Goal: Task Accomplishment & Management: Manage account settings

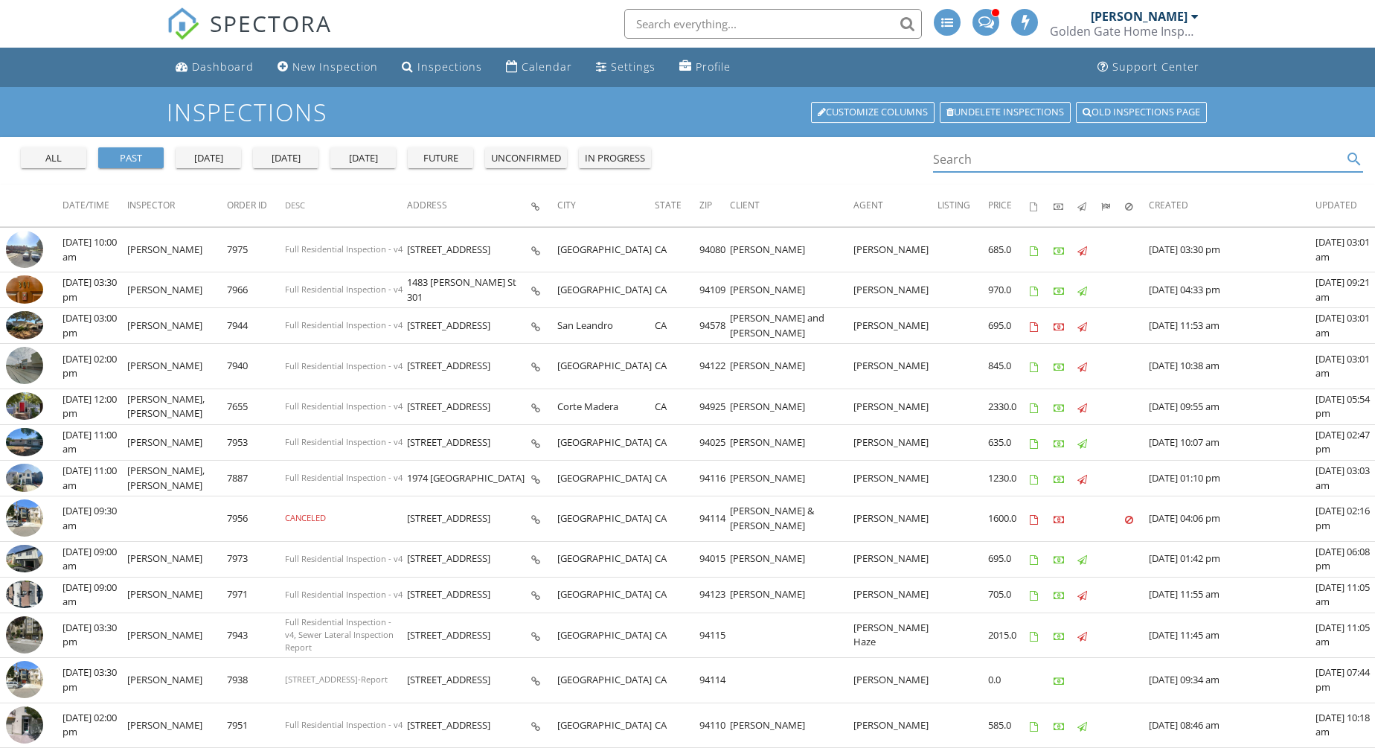
click at [971, 158] on input "Search" at bounding box center [1137, 159] width 409 height 25
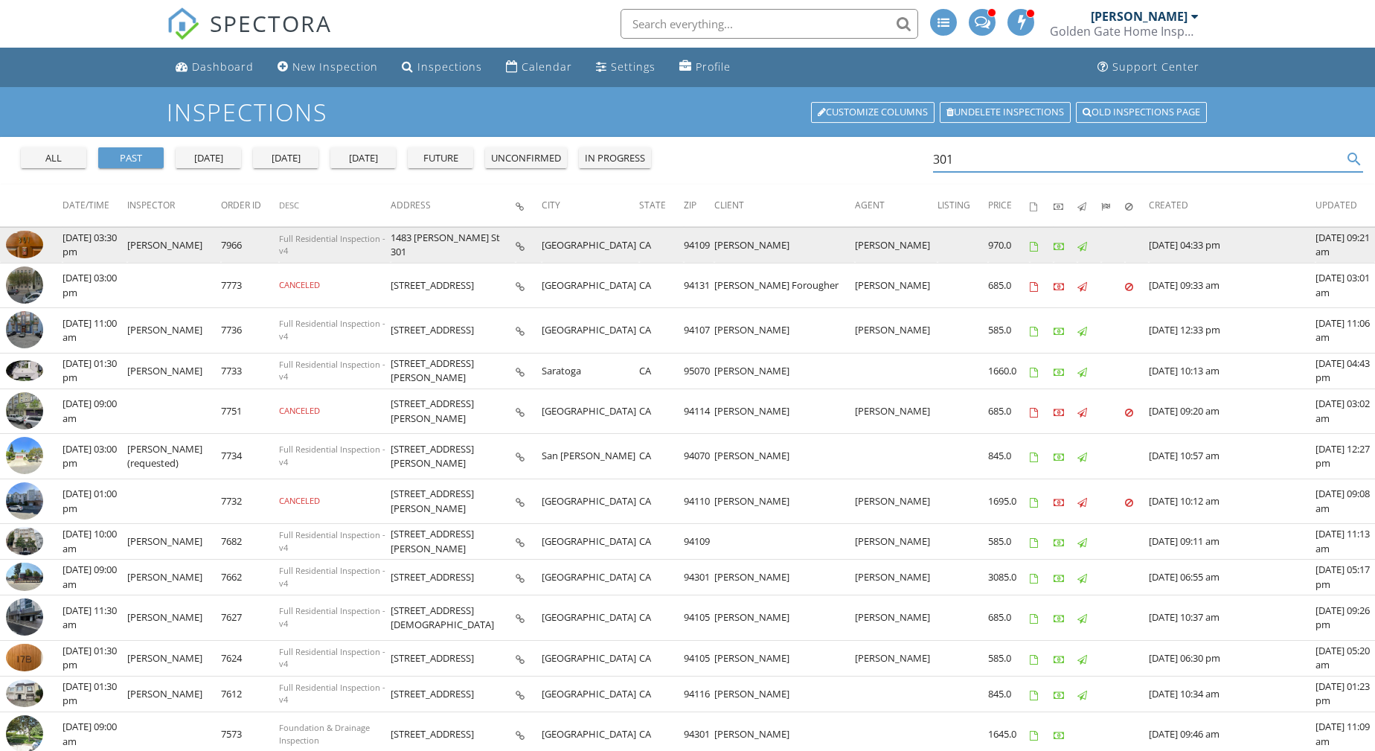
type input "301"
click at [32, 248] on img at bounding box center [24, 245] width 37 height 28
click at [26, 245] on img at bounding box center [24, 245] width 37 height 28
click at [20, 240] on img at bounding box center [24, 245] width 37 height 28
click at [31, 253] on img at bounding box center [24, 245] width 37 height 28
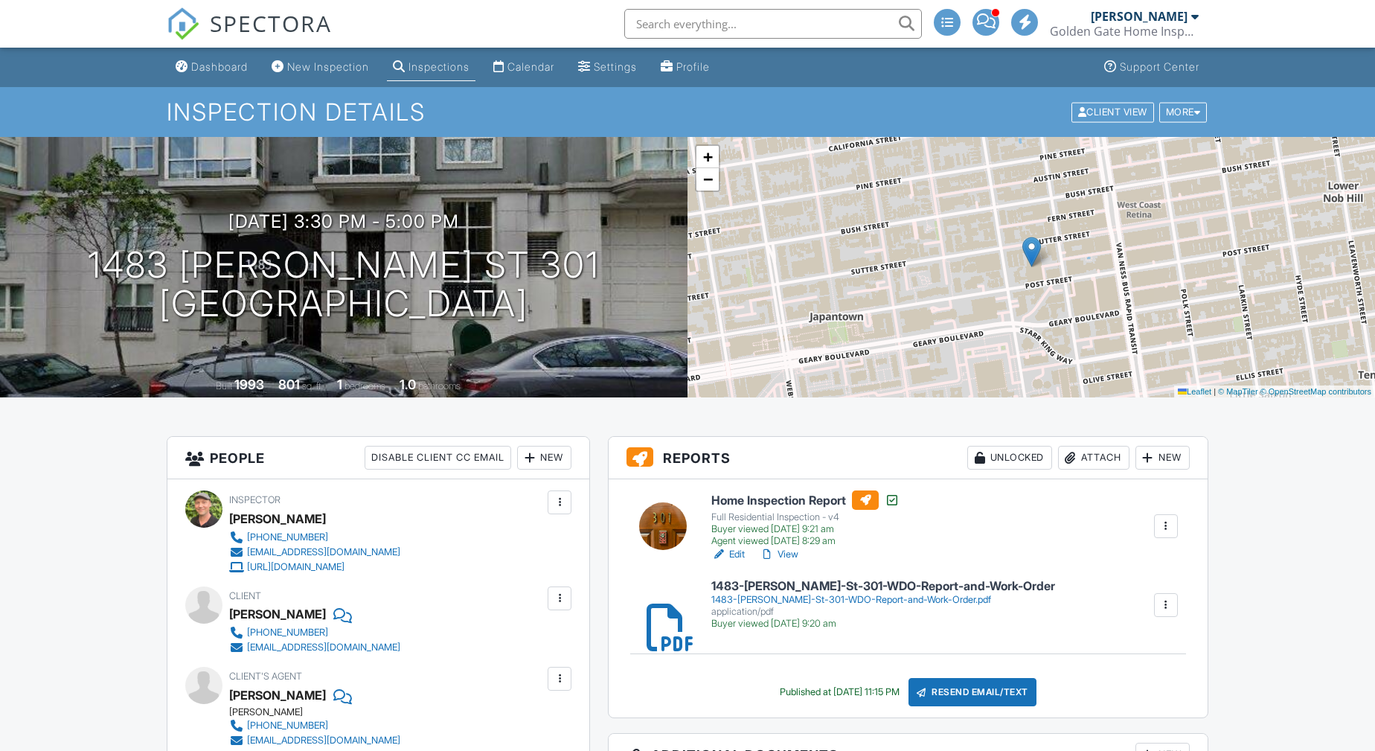
click at [948, 592] on link "1483-Sutter-St-301-WDO-Report-and-Work-Order 1483-Sutter-St-301-WDO-Report-and-…" at bounding box center [883, 604] width 344 height 50
click at [1160, 603] on div at bounding box center [1165, 604] width 15 height 15
click at [1154, 632] on li "Delete" at bounding box center [1156, 644] width 67 height 37
click at [1094, 461] on div "Attach" at bounding box center [1093, 458] width 71 height 24
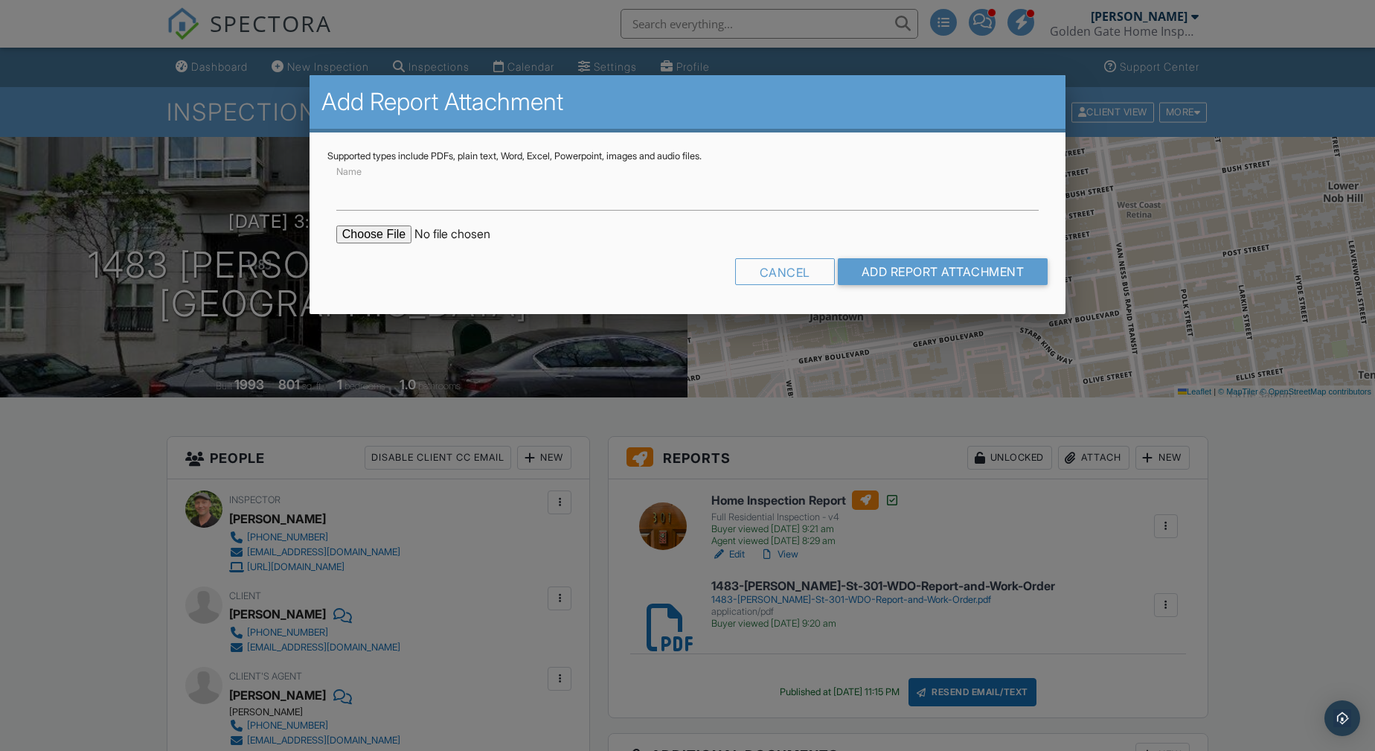
click at [396, 230] on input "file" at bounding box center [462, 234] width 253 height 18
type input "C:\fakepath\1483-Sutter-St-301-WDO-Report-and-Work-Order.pdf"
click at [992, 269] on input "Add Report Attachment" at bounding box center [943, 271] width 211 height 27
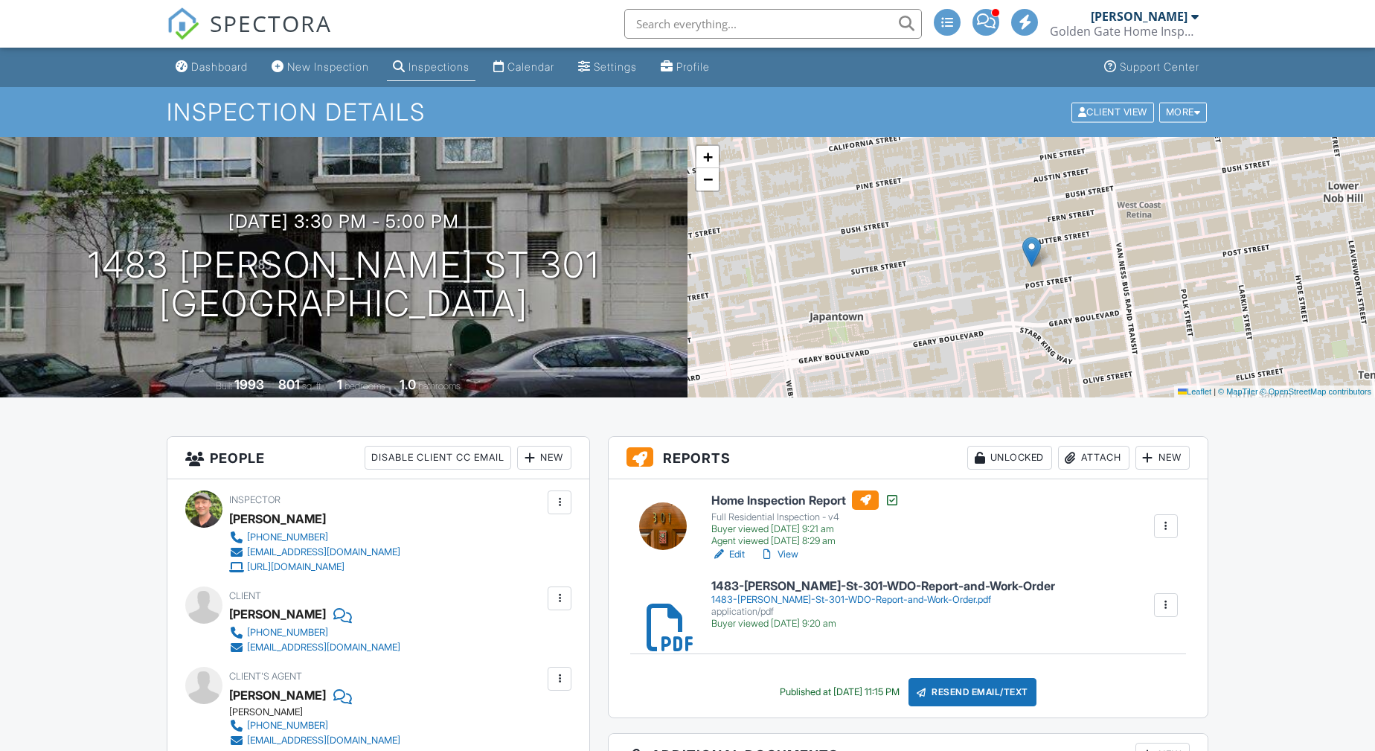
click at [1088, 452] on div "Attach" at bounding box center [1093, 458] width 71 height 24
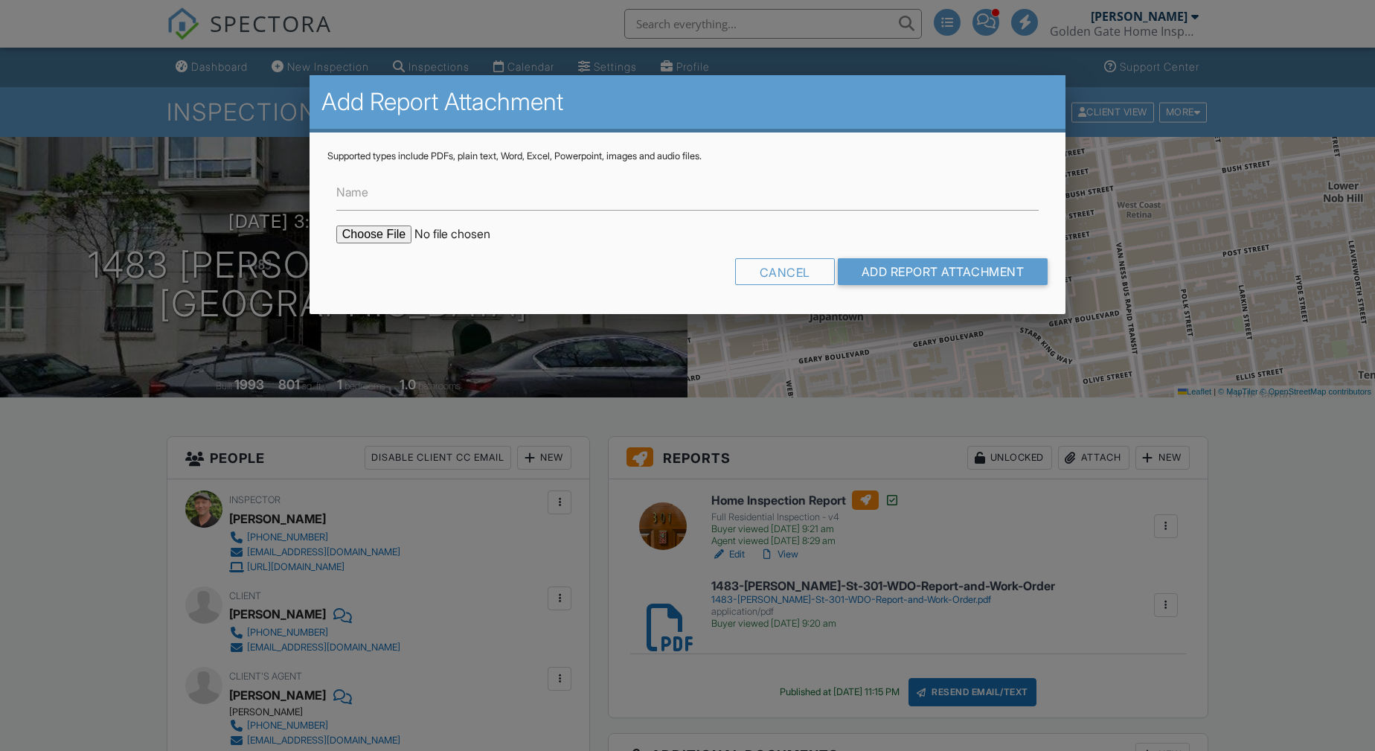
click at [379, 228] on input "file" at bounding box center [462, 234] width 253 height 18
type input "C:\fakepath\1483-Sutter-St-301-WDO-Report-and-Work-Order.pdf"
click at [952, 283] on input "Add Report Attachment" at bounding box center [943, 271] width 211 height 27
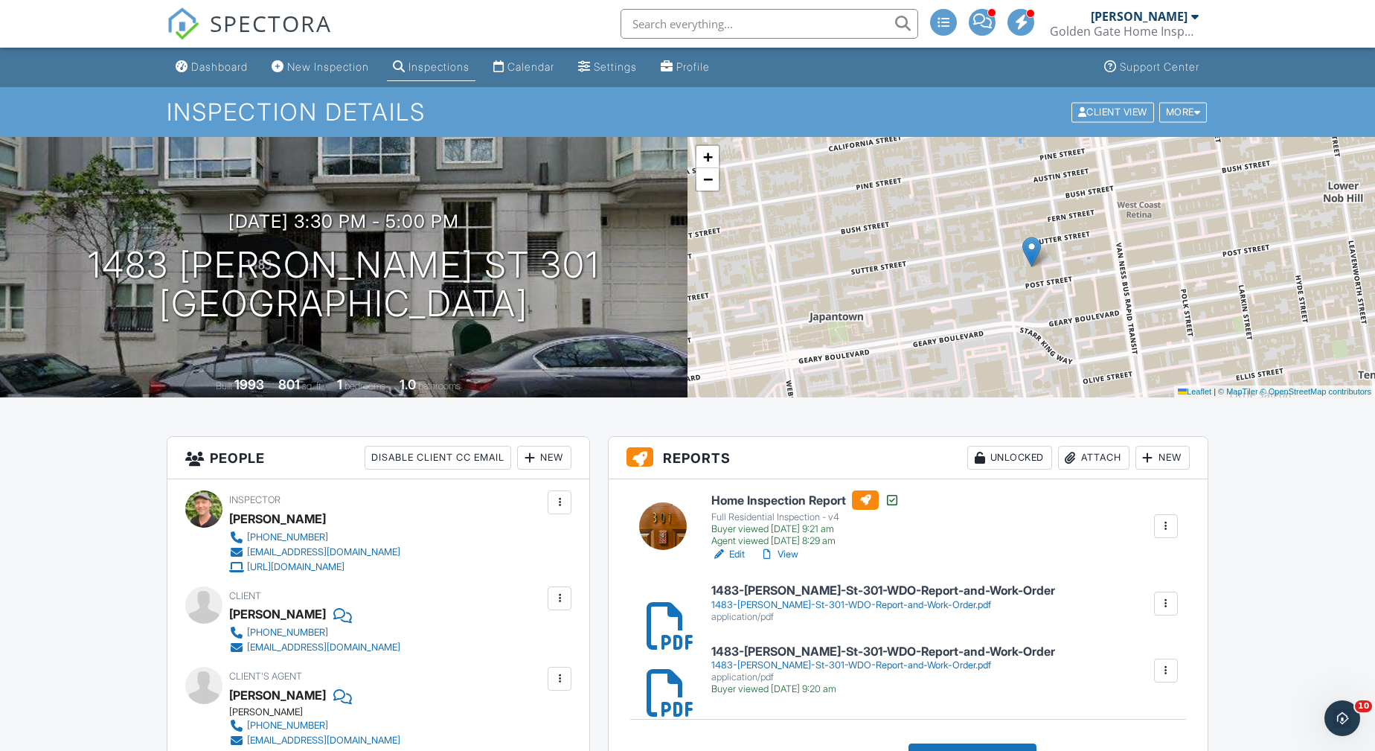
click at [866, 607] on div "1483-[PERSON_NAME]-St-301-WDO-Report-and-Work-Order.pdf" at bounding box center [883, 605] width 344 height 12
click at [880, 666] on div "1483-[PERSON_NAME]-St-301-WDO-Report-and-Work-Order.pdf" at bounding box center [883, 665] width 344 height 12
click at [1166, 670] on div at bounding box center [1165, 670] width 15 height 15
click at [1169, 708] on link "Delete" at bounding box center [1155, 709] width 55 height 16
click at [1163, 673] on div at bounding box center [1165, 670] width 15 height 15
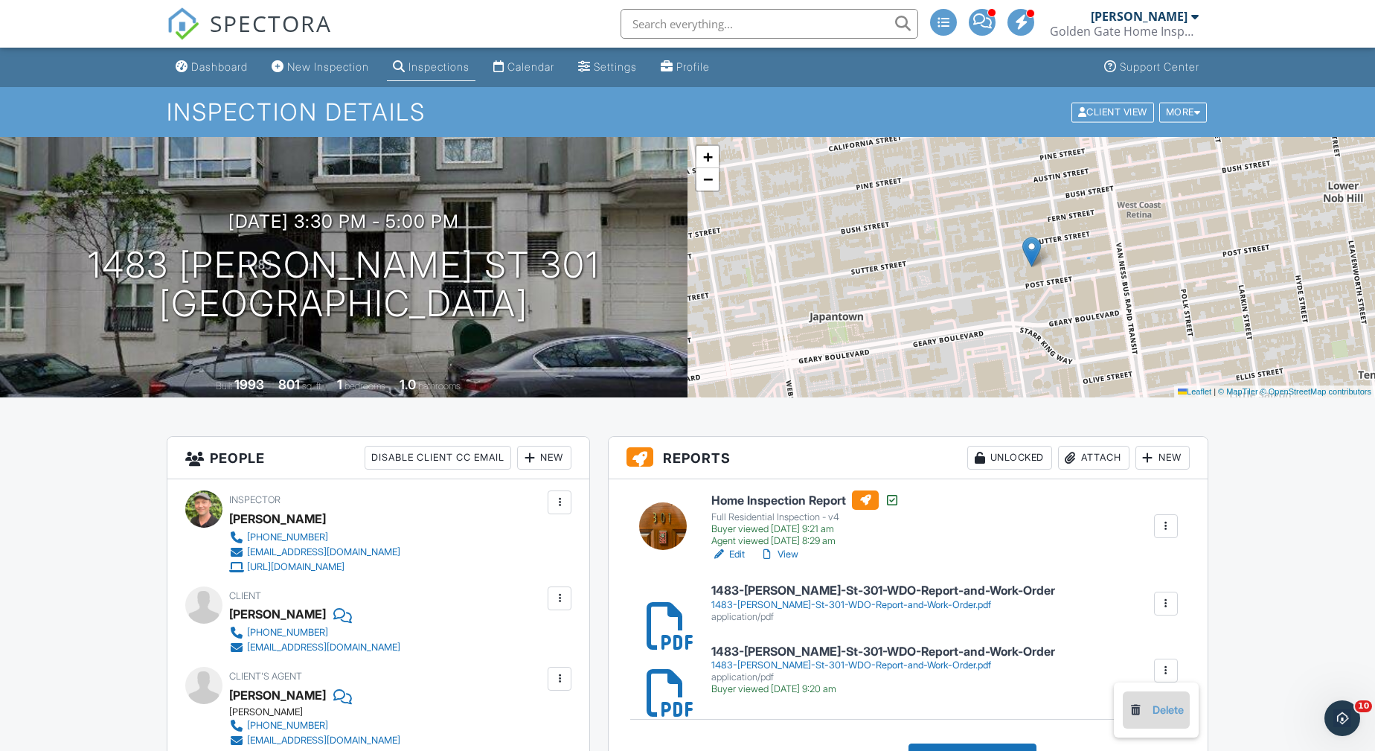
click at [1140, 710] on div at bounding box center [1135, 709] width 15 height 15
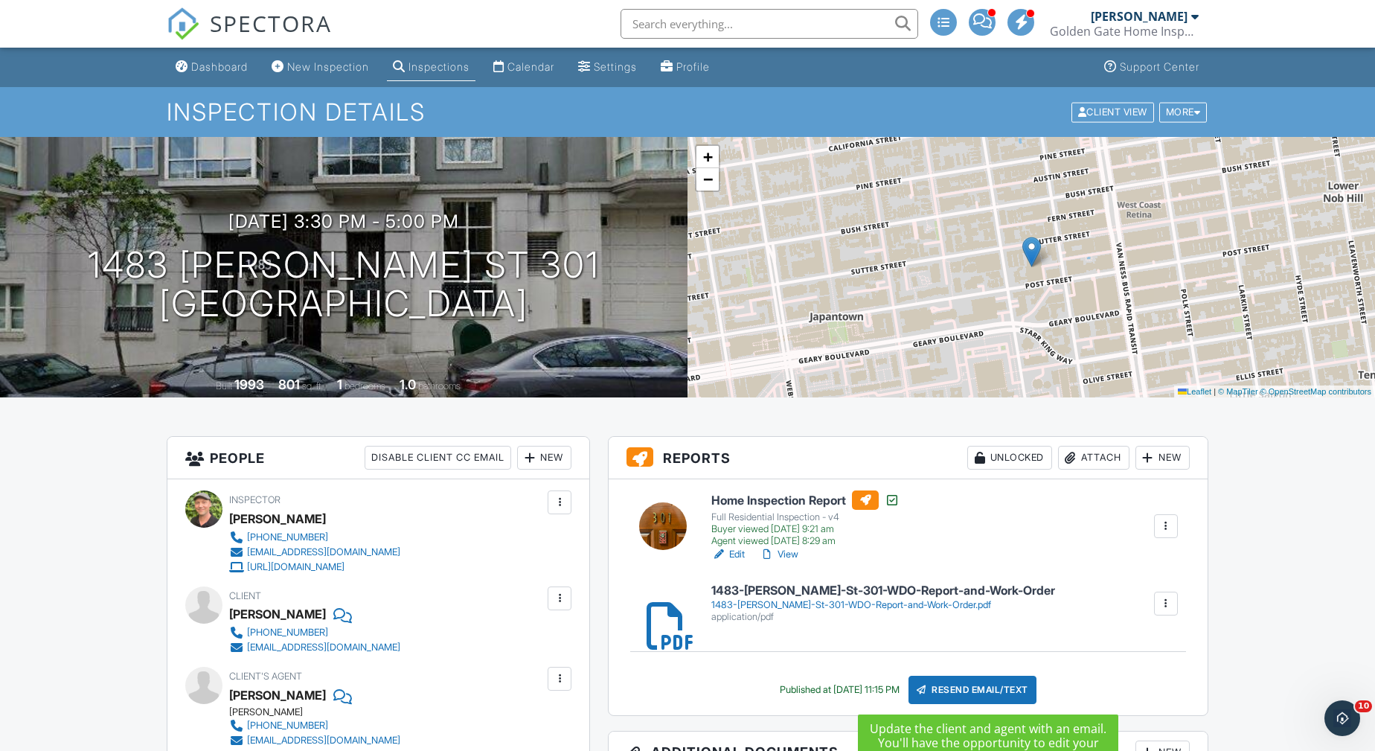
click at [980, 693] on div "Resend Email/Text" at bounding box center [972, 689] width 128 height 28
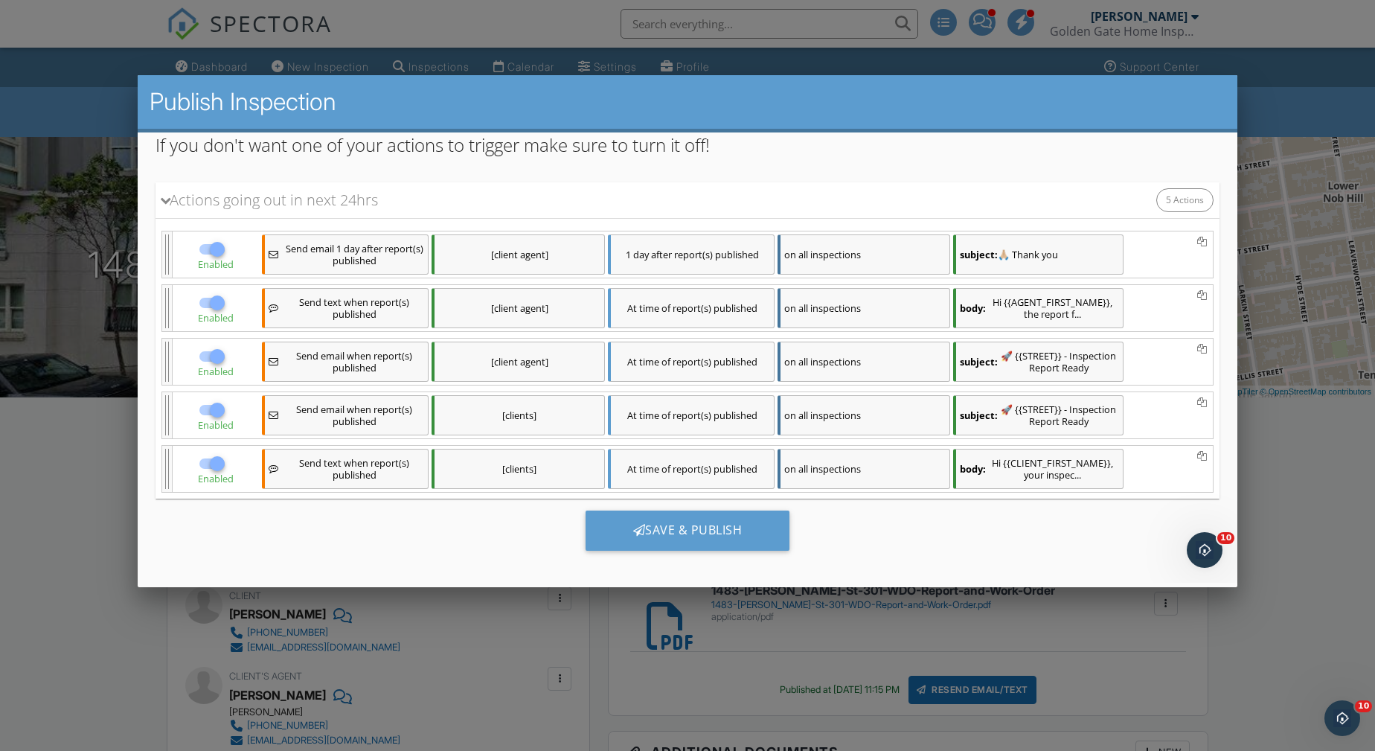
scroll to position [146, 0]
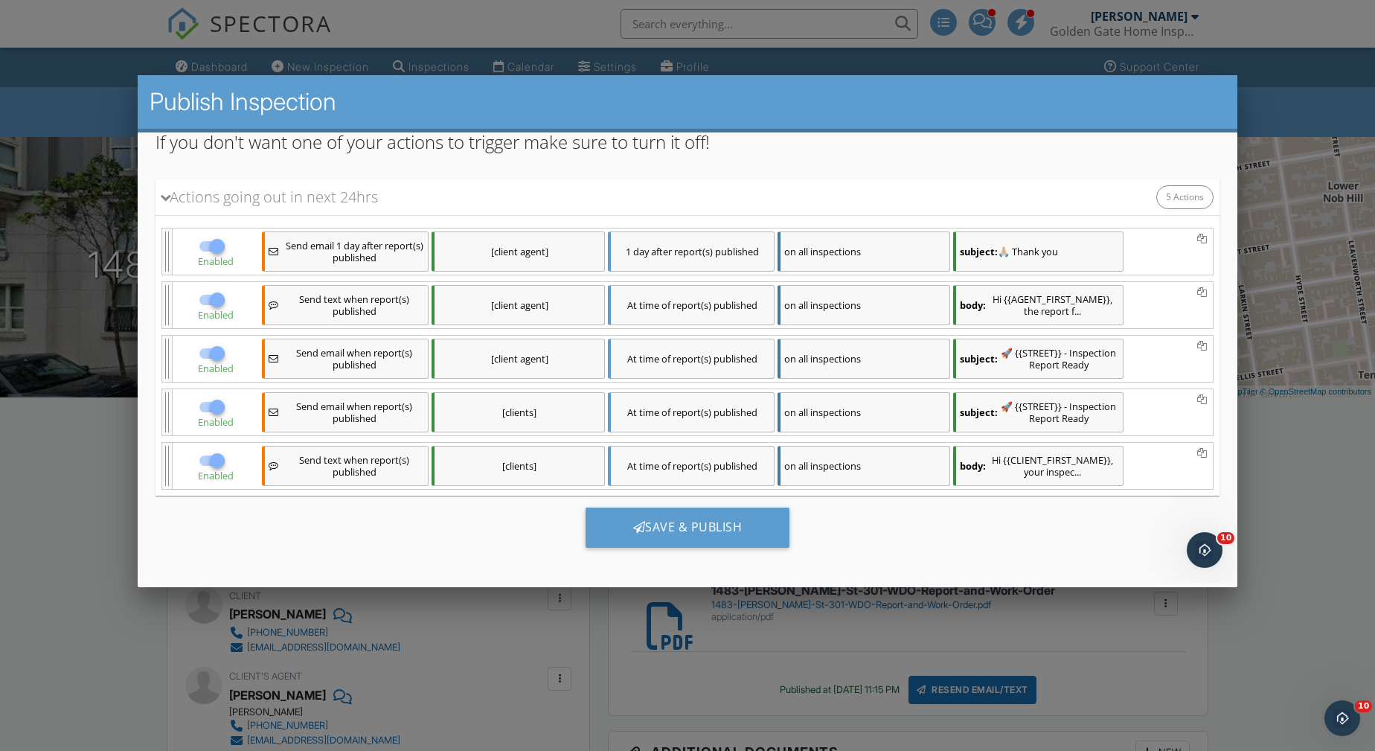
click at [362, 298] on span "Send text when report(s) published" at bounding box center [353, 304] width 140 height 24
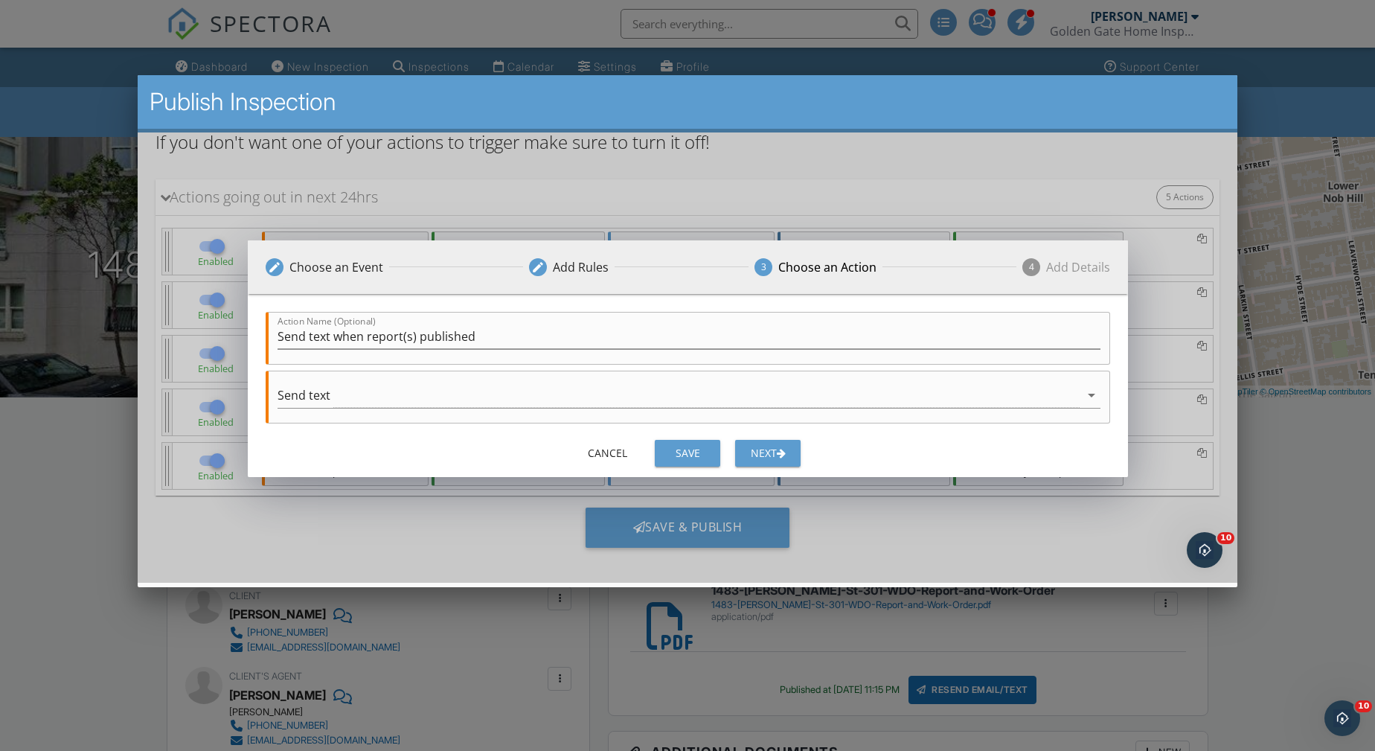
click at [775, 446] on div "Next" at bounding box center [767, 452] width 42 height 16
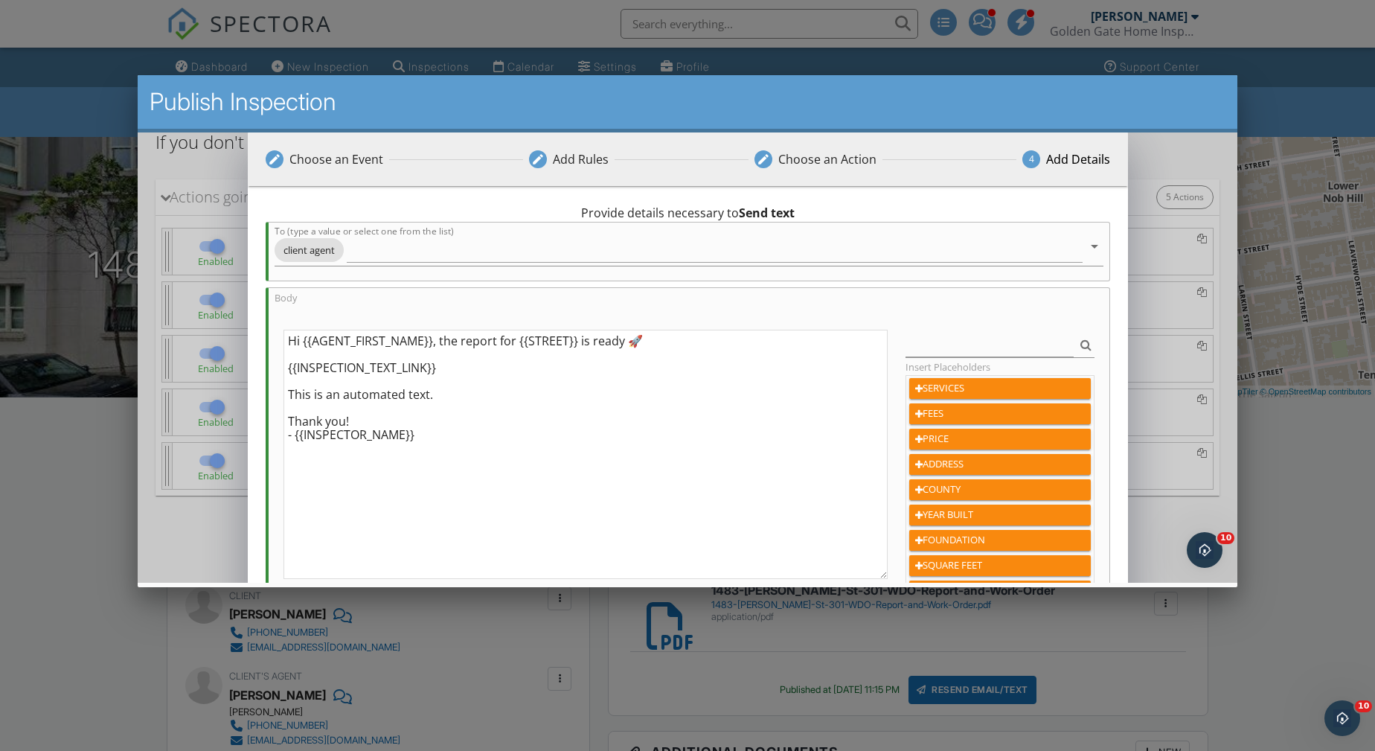
click at [624, 338] on textarea "Hi {{AGENT_FIRST_NAME}}, the report for {{STREET}} is ready 🚀 {{INSPECTION_TEXT…" at bounding box center [585, 453] width 604 height 249
click at [593, 339] on textarea "Hi {{AGENT_FIRST_NAME}}, the report for {{STREET}} is ready. 🚀 {{INSPECTION_TEX…" at bounding box center [585, 453] width 604 height 249
click at [588, 341] on textarea "Hi {{AGENT_FIRST_NAME}}, the report for {{STREET}} is ready. 🚀 {{INSPECTION_TEX…" at bounding box center [585, 453] width 604 height 249
click at [704, 342] on textarea "Hi {{AGENT_FIRST_NAME}}, the report for {{STREET}} is updated and ready. 🚀 {{IN…" at bounding box center [585, 453] width 604 height 249
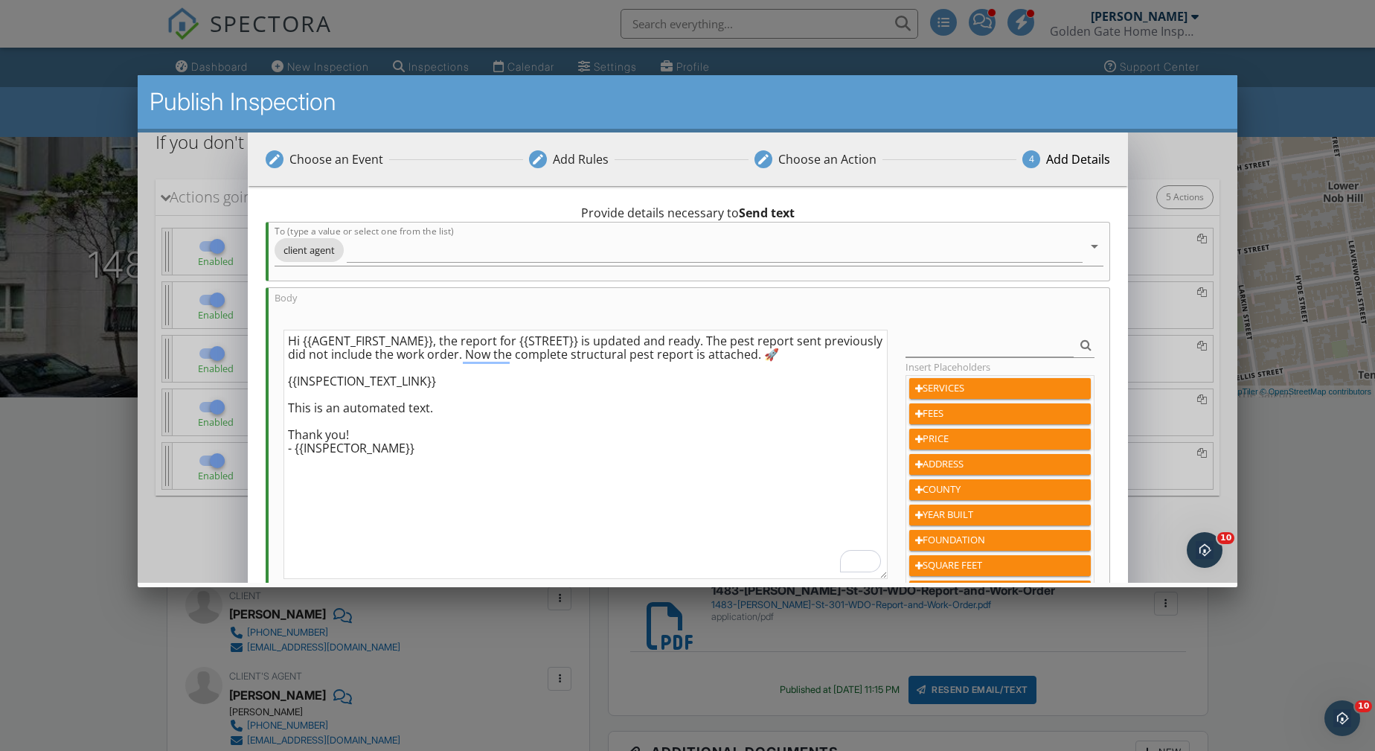
drag, startPoint x: 700, startPoint y: 339, endPoint x: 745, endPoint y: 360, distance: 49.3
click at [745, 360] on textarea "Hi {{AGENT_FIRST_NAME}}, the report for {{STREET}} is updated and ready. The pe…" at bounding box center [585, 453] width 604 height 249
drag, startPoint x: 701, startPoint y: 335, endPoint x: 752, endPoint y: 355, distance: 55.1
click at [752, 355] on textarea "Hi {{AGENT_FIRST_NAME}}, the report for {{STREET}} is updated and ready. The pe…" at bounding box center [585, 453] width 604 height 249
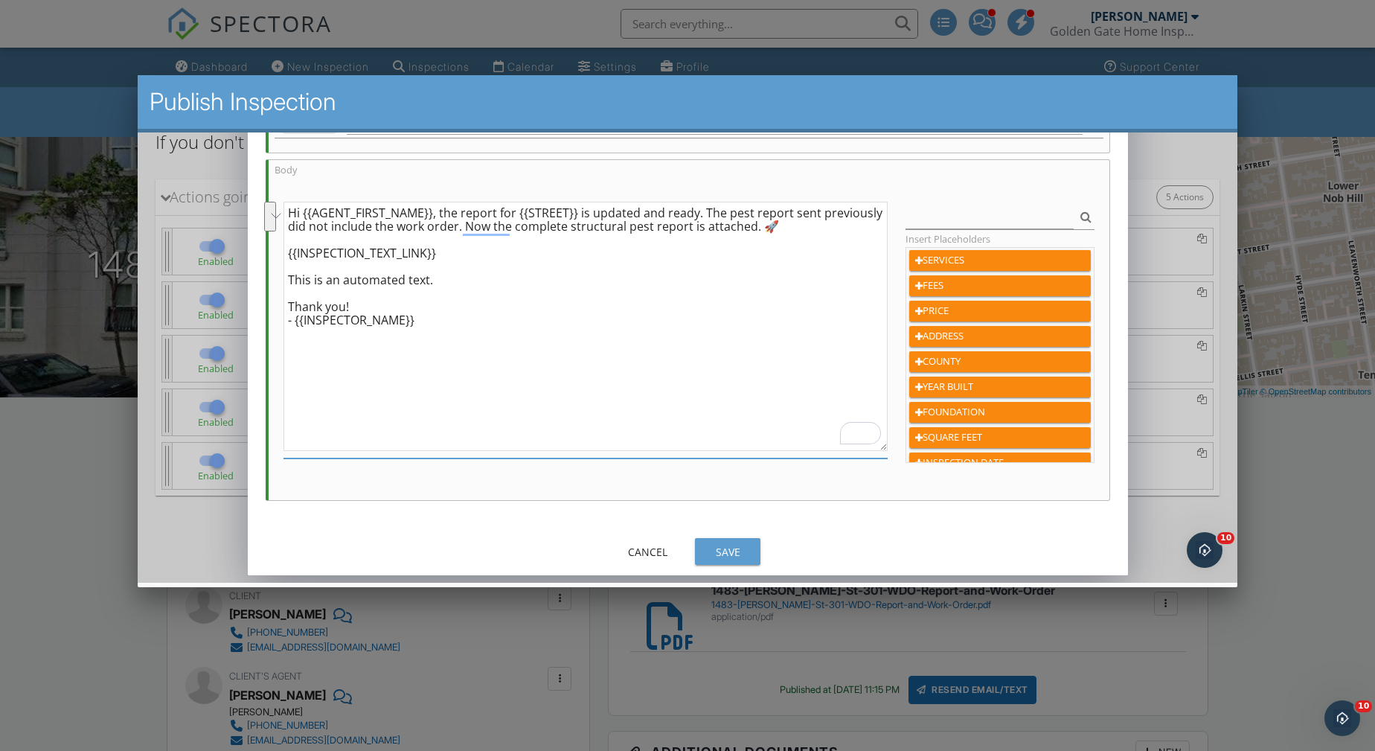
type textarea "Hi {{AGENT_FIRST_NAME}}, the report for {{STREET}} is updated and ready. The pe…"
click at [730, 547] on div "Save" at bounding box center [727, 551] width 42 height 16
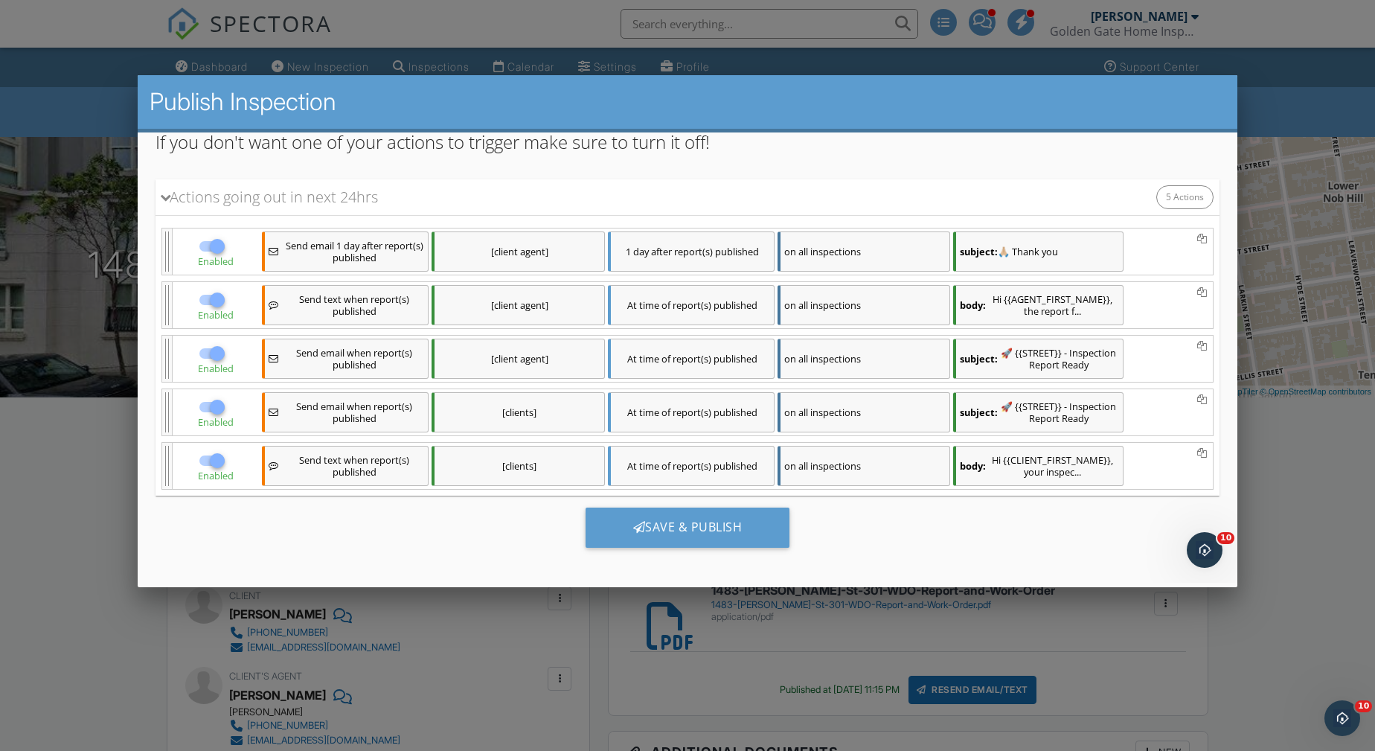
click at [1041, 298] on div "body: Hi {{AGENT_FIRST_NAME}}, the report f..." at bounding box center [1037, 304] width 170 height 40
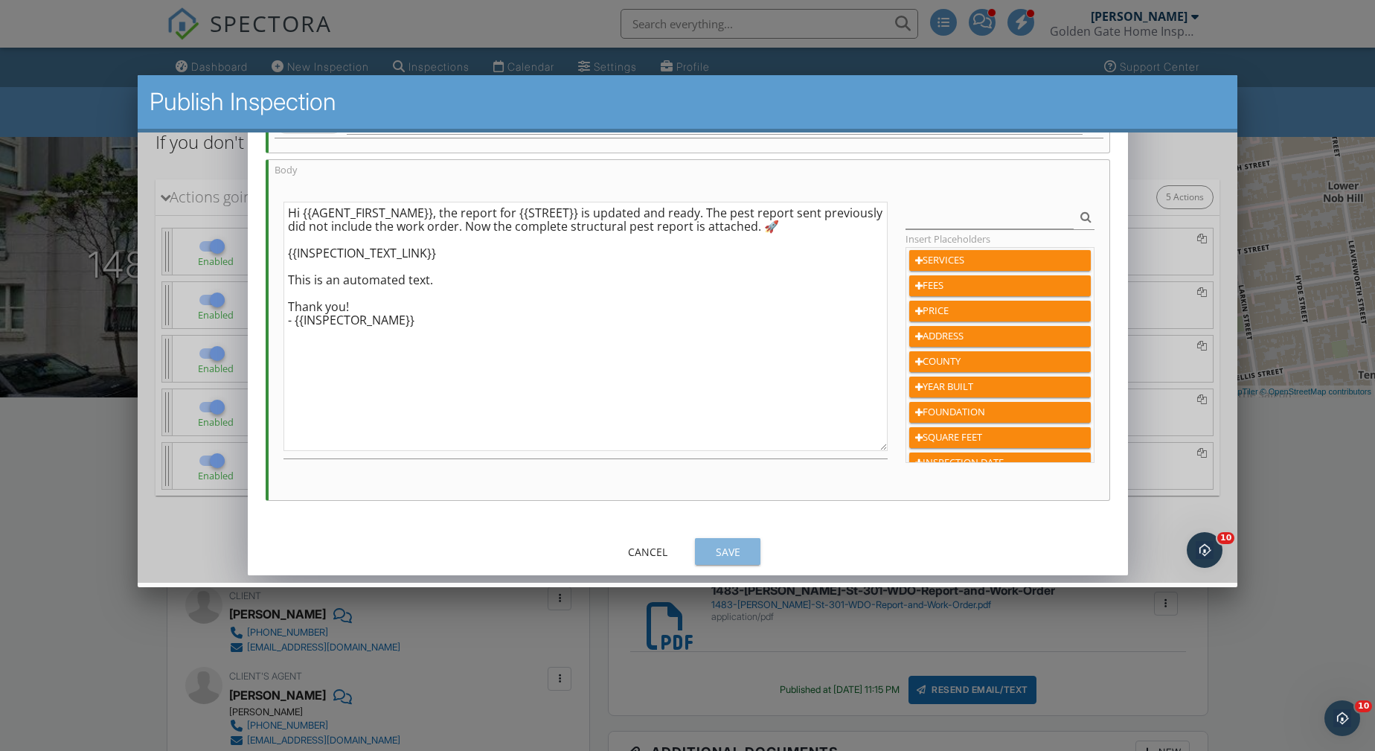
click at [720, 543] on div "Save" at bounding box center [727, 551] width 42 height 16
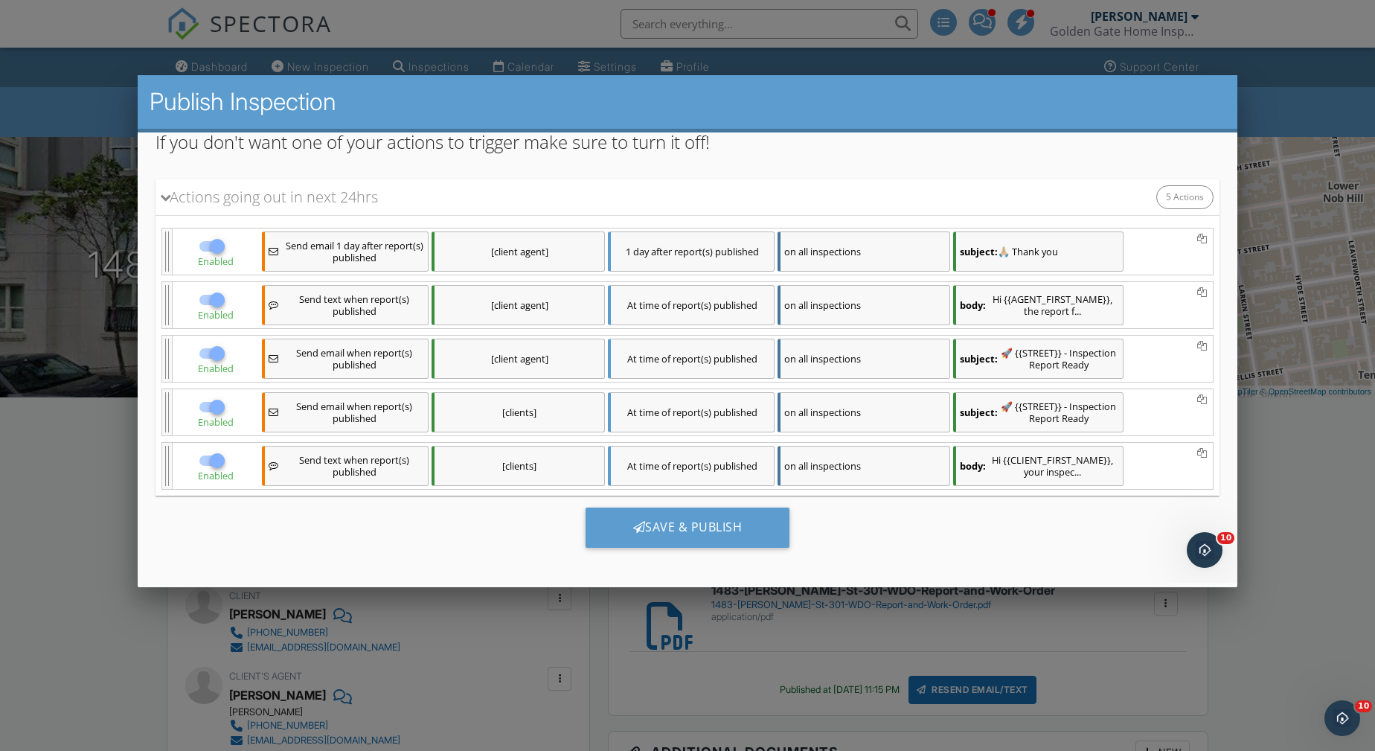
click at [1079, 353] on div "subject: 🚀 {{STREET}} - Inspection Report Ready" at bounding box center [1037, 358] width 170 height 40
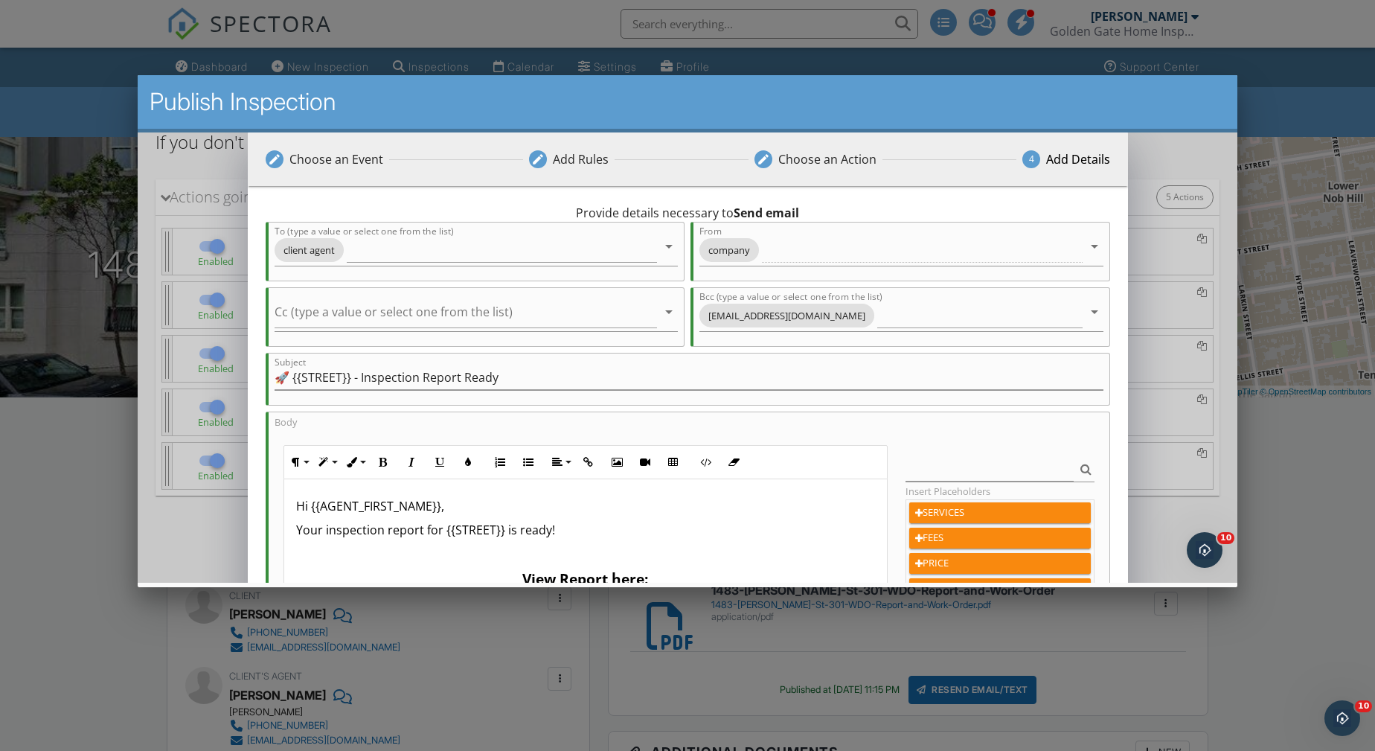
scroll to position [13, 0]
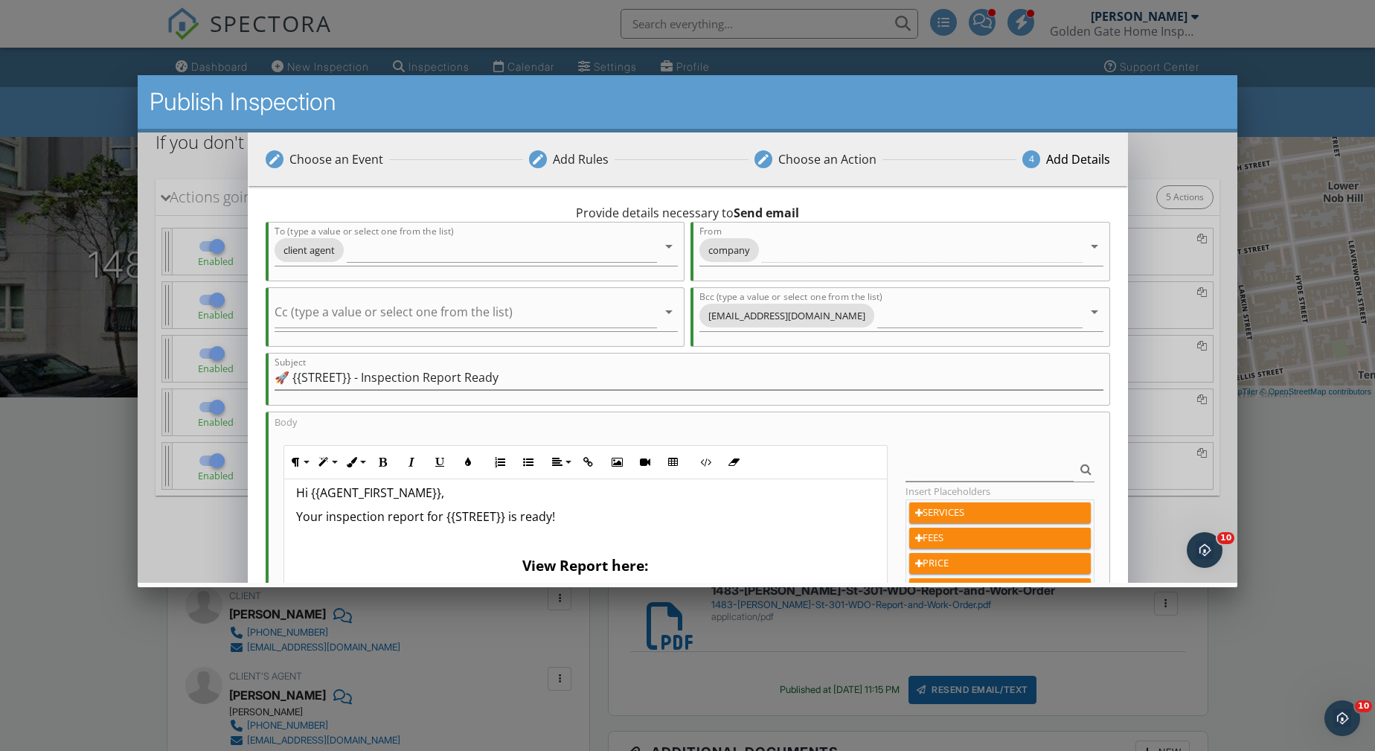
click at [545, 513] on p "Your inspection report for {{STREET}} is ready!" at bounding box center [584, 516] width 579 height 18
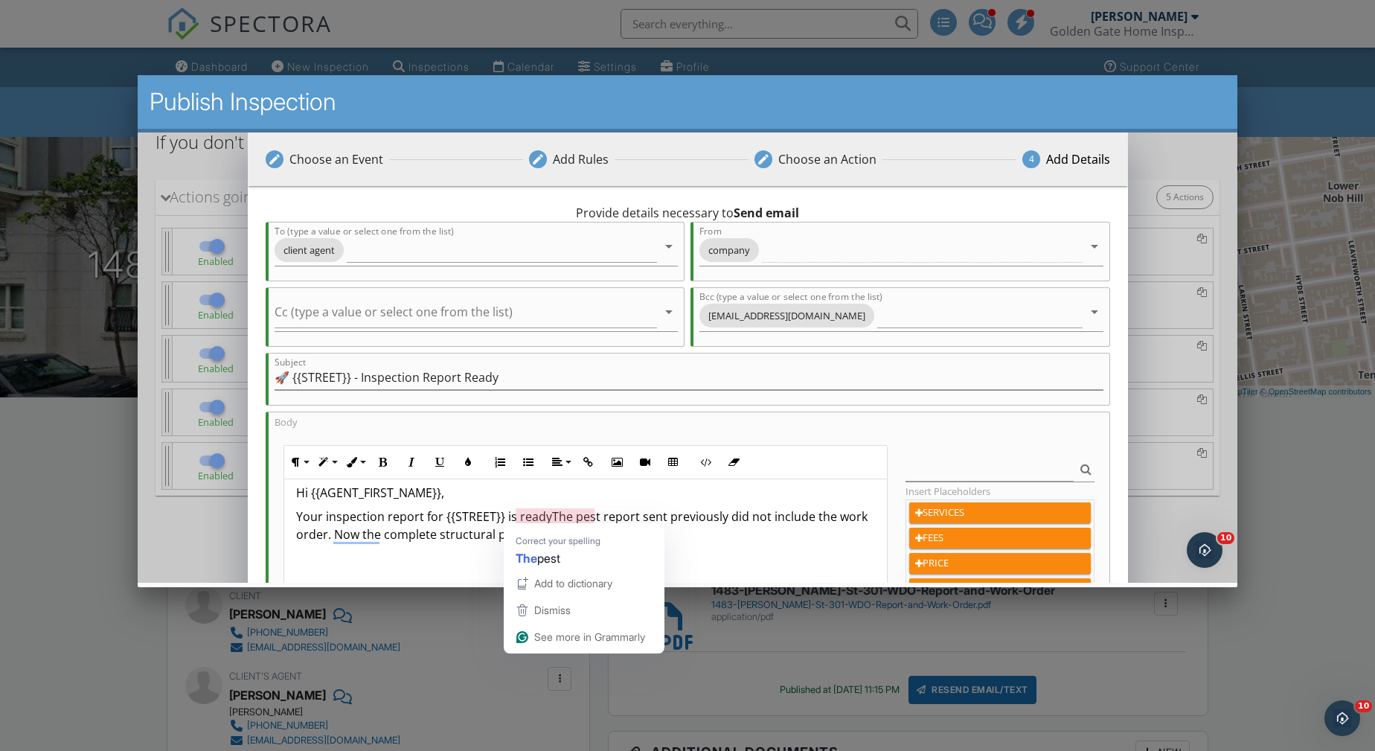
click at [547, 513] on p "Your inspection report for {{STREET}} is readyThe pest report sent previously d…" at bounding box center [584, 525] width 579 height 36
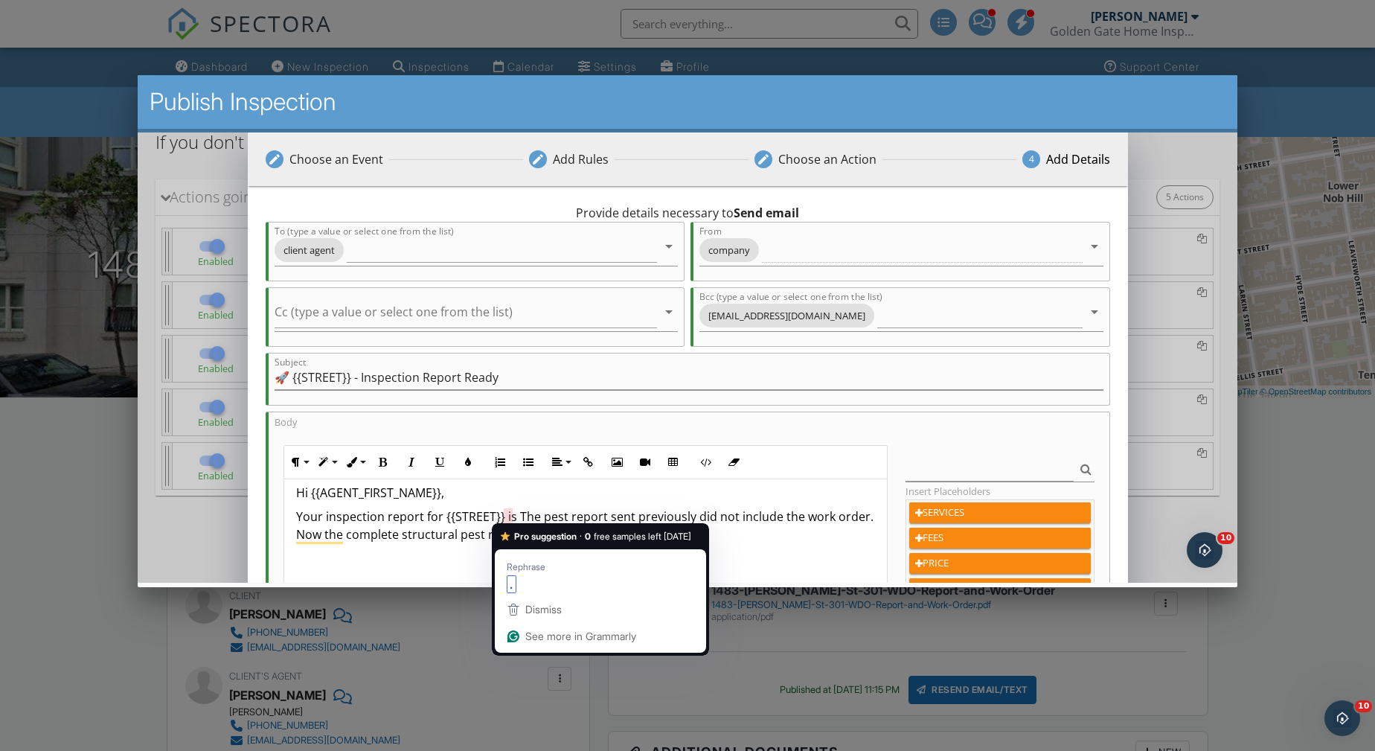
click at [522, 507] on p "Your inspection report for {{STREET}} is The pest report sent previously did no…" at bounding box center [584, 525] width 579 height 36
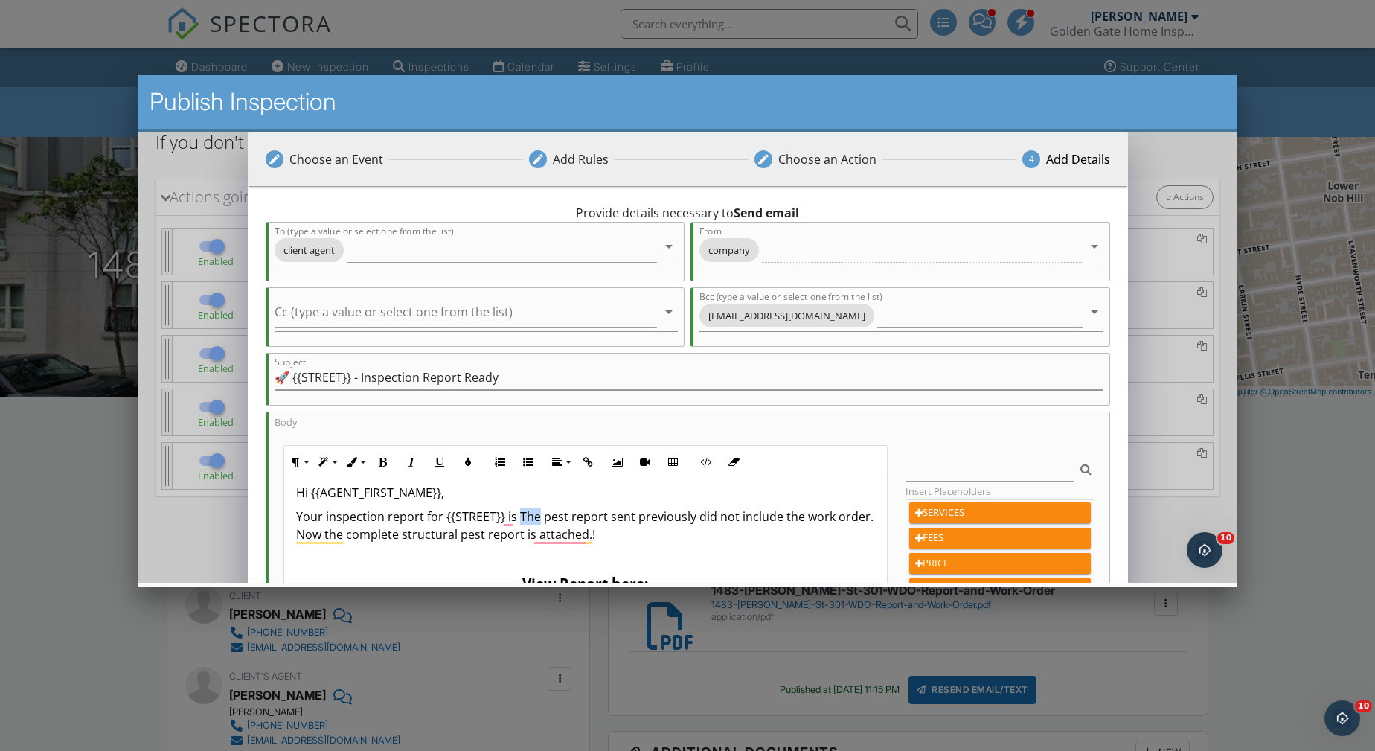
click at [522, 507] on p "Your inspection report for {{STREET}} is The pest report sent previously did no…" at bounding box center [584, 525] width 579 height 36
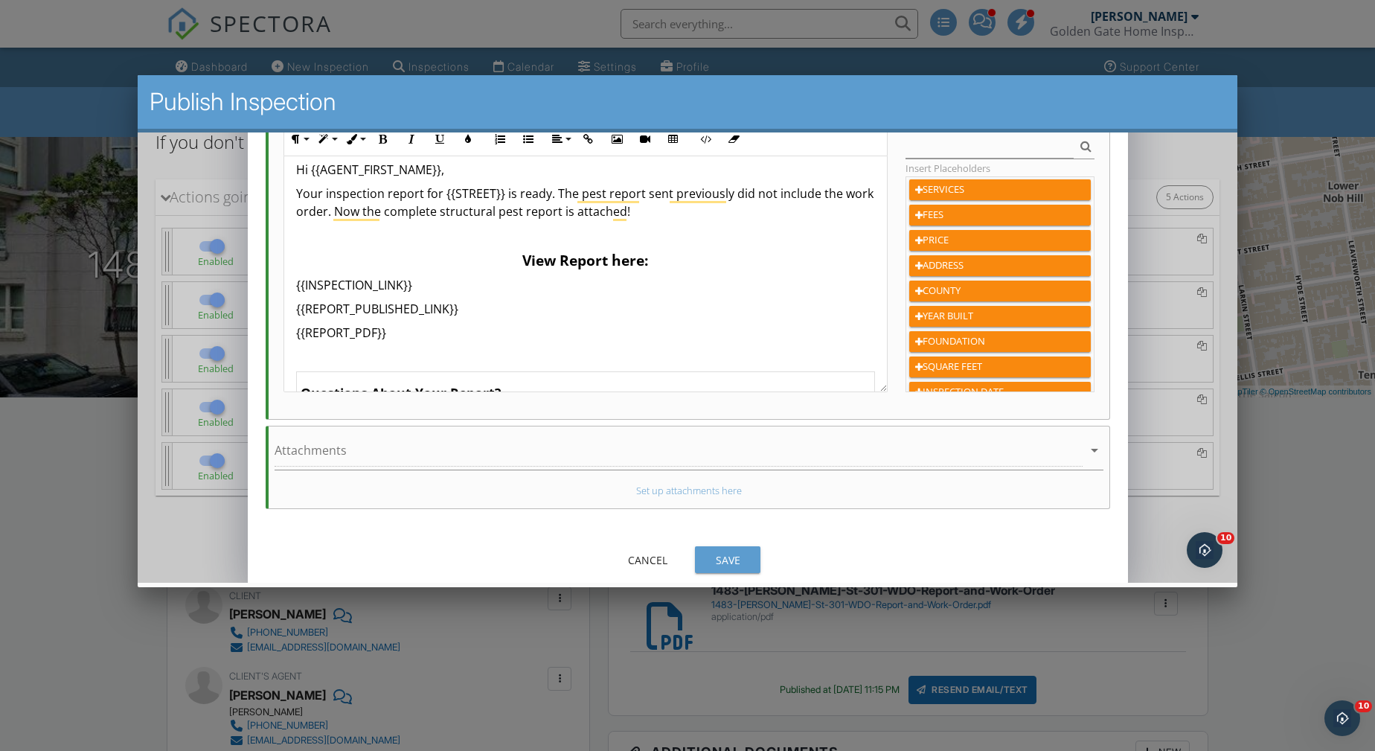
scroll to position [325, 0]
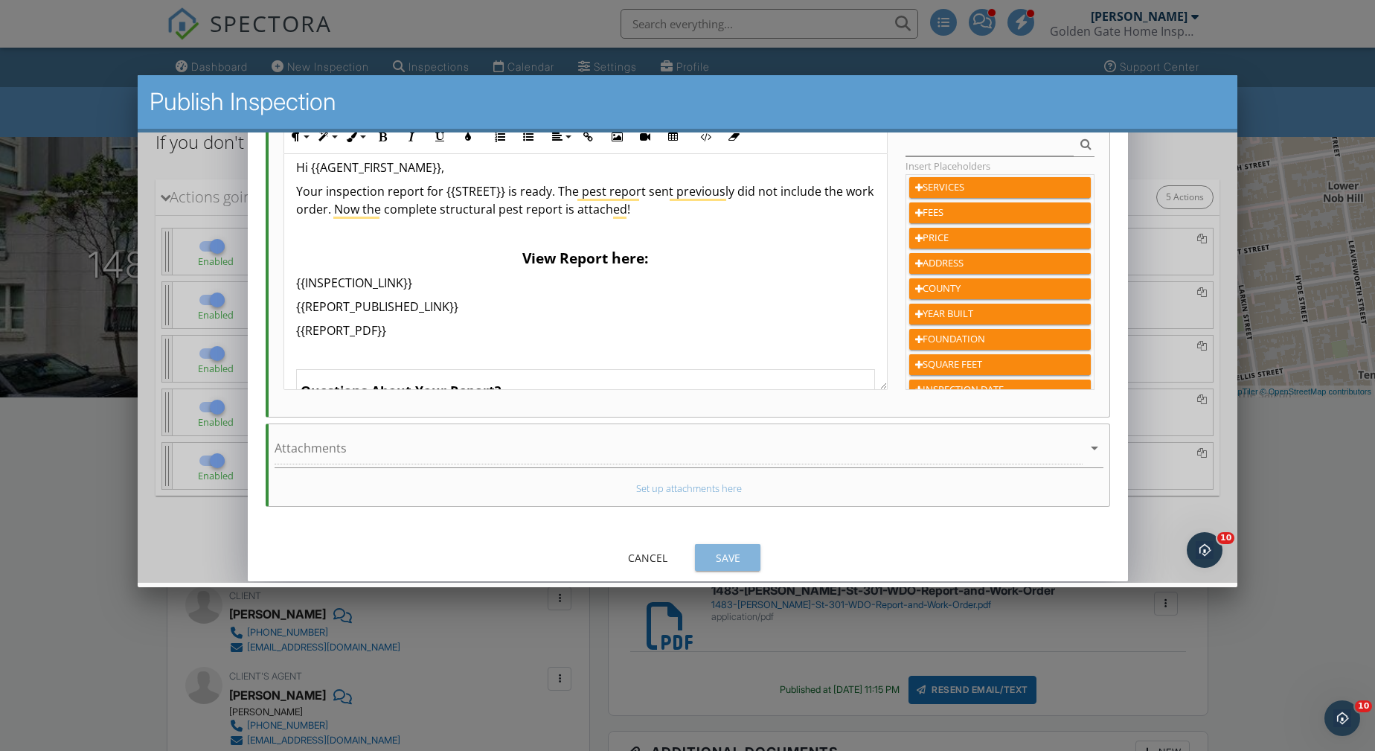
click at [736, 549] on div "Save" at bounding box center [727, 557] width 42 height 16
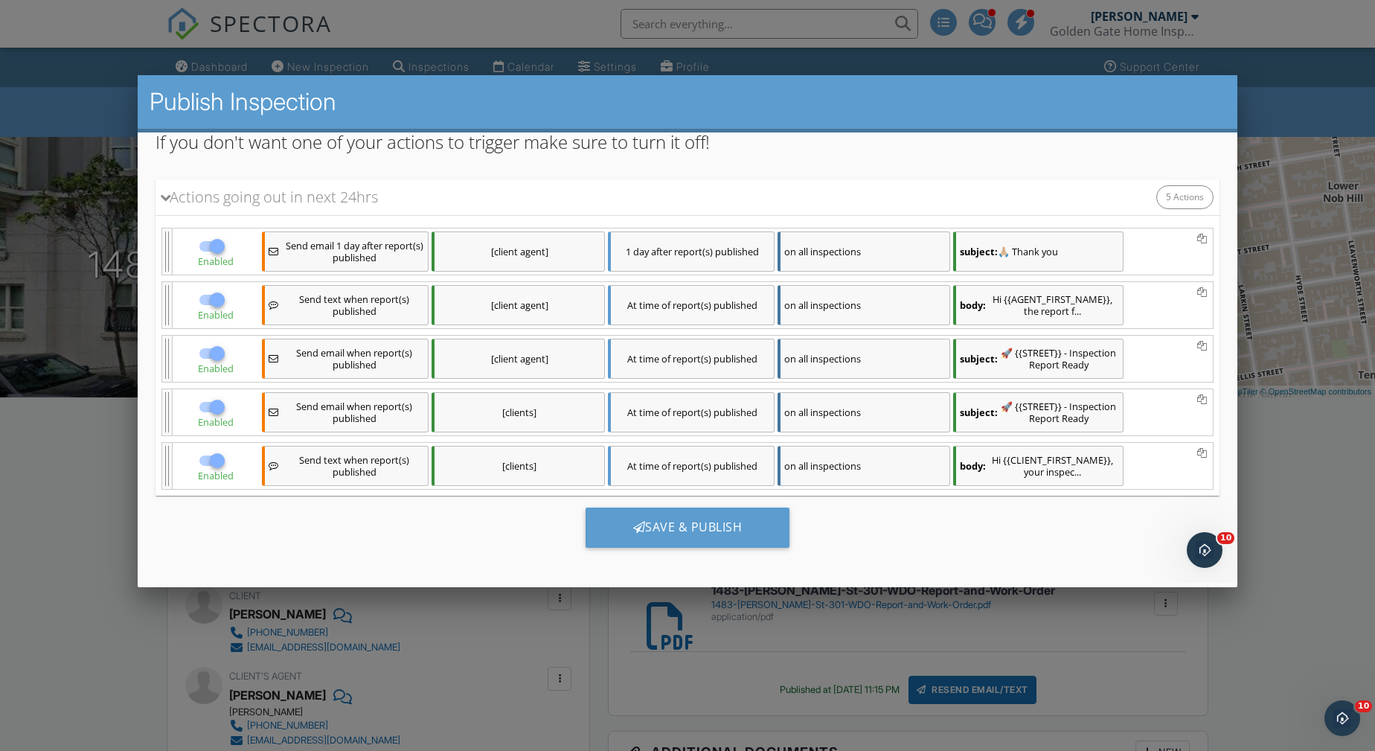
click at [1051, 410] on div "subject: 🚀 {{STREET}} - Inspection Report Ready" at bounding box center [1037, 411] width 170 height 40
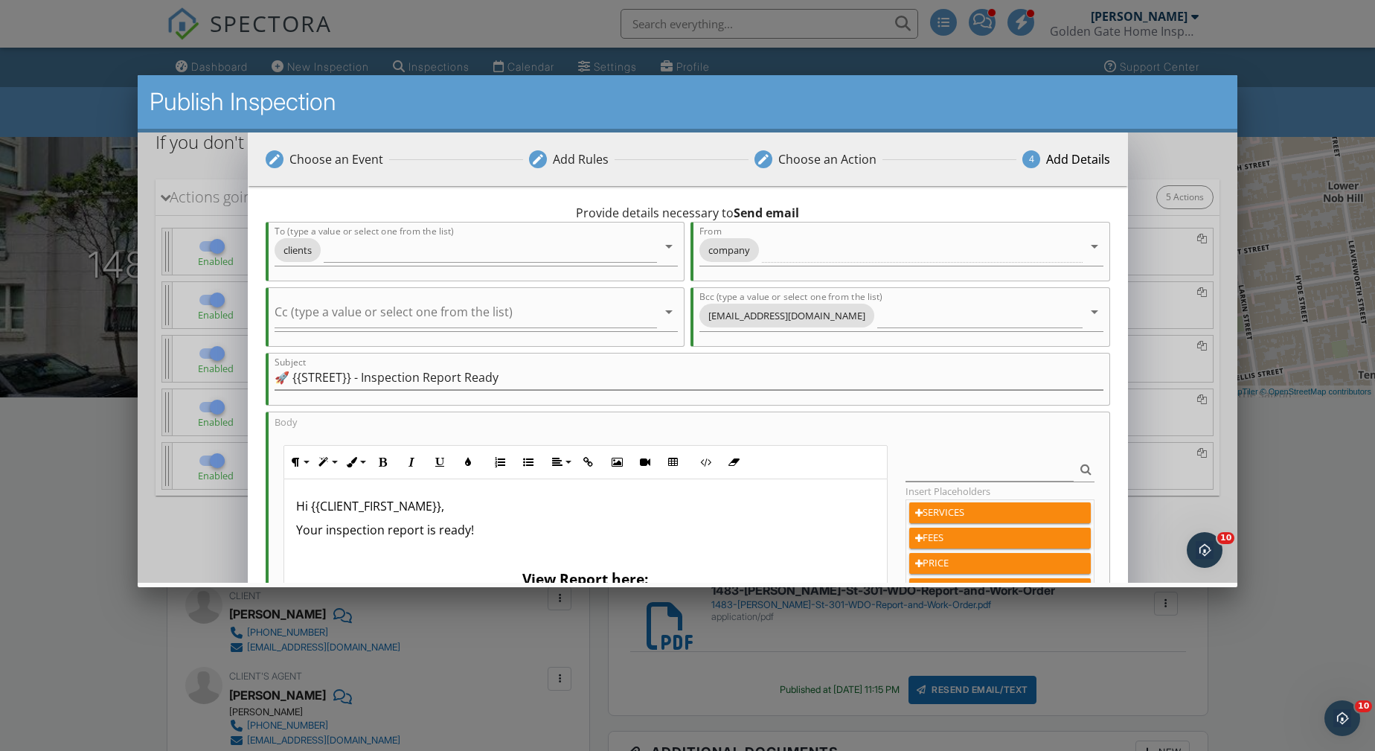
click at [466, 527] on p "Your inspection report is ready!" at bounding box center [584, 529] width 579 height 18
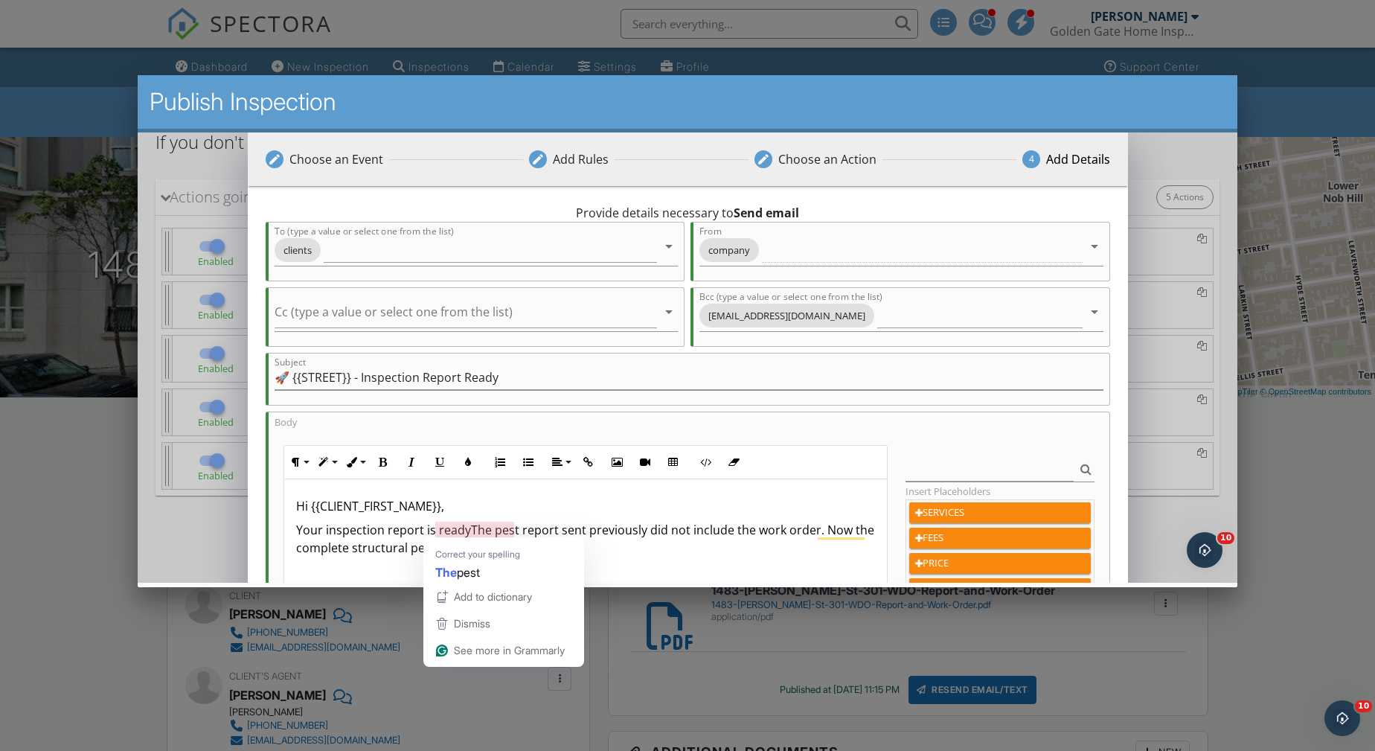
click at [460, 500] on p "Hi {{CLIENT_FIRST_NAME}}," at bounding box center [584, 505] width 579 height 18
click at [466, 527] on p "Your inspection report is readyThe pest report sent previously did not include …" at bounding box center [584, 538] width 579 height 36
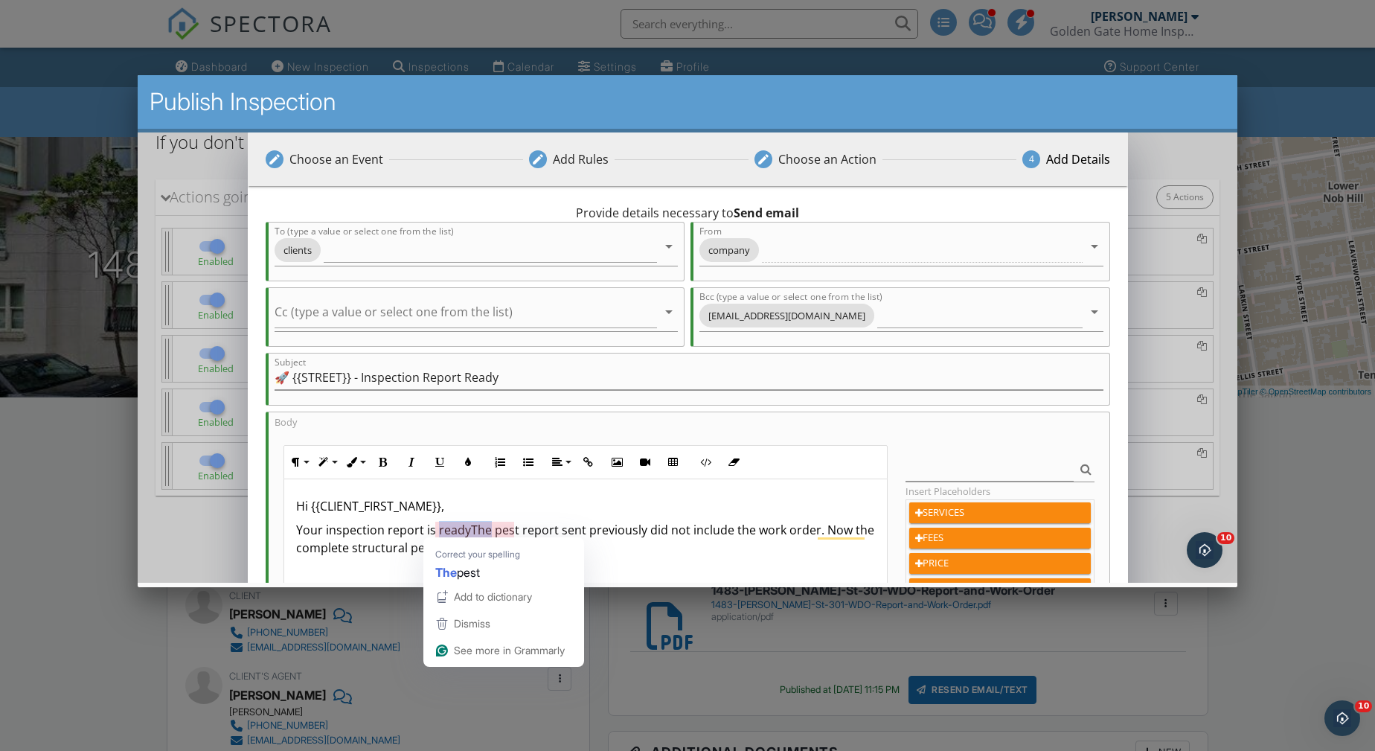
click at [466, 527] on p "Your inspection report is readyThe pest report sent previously did not include …" at bounding box center [584, 538] width 579 height 36
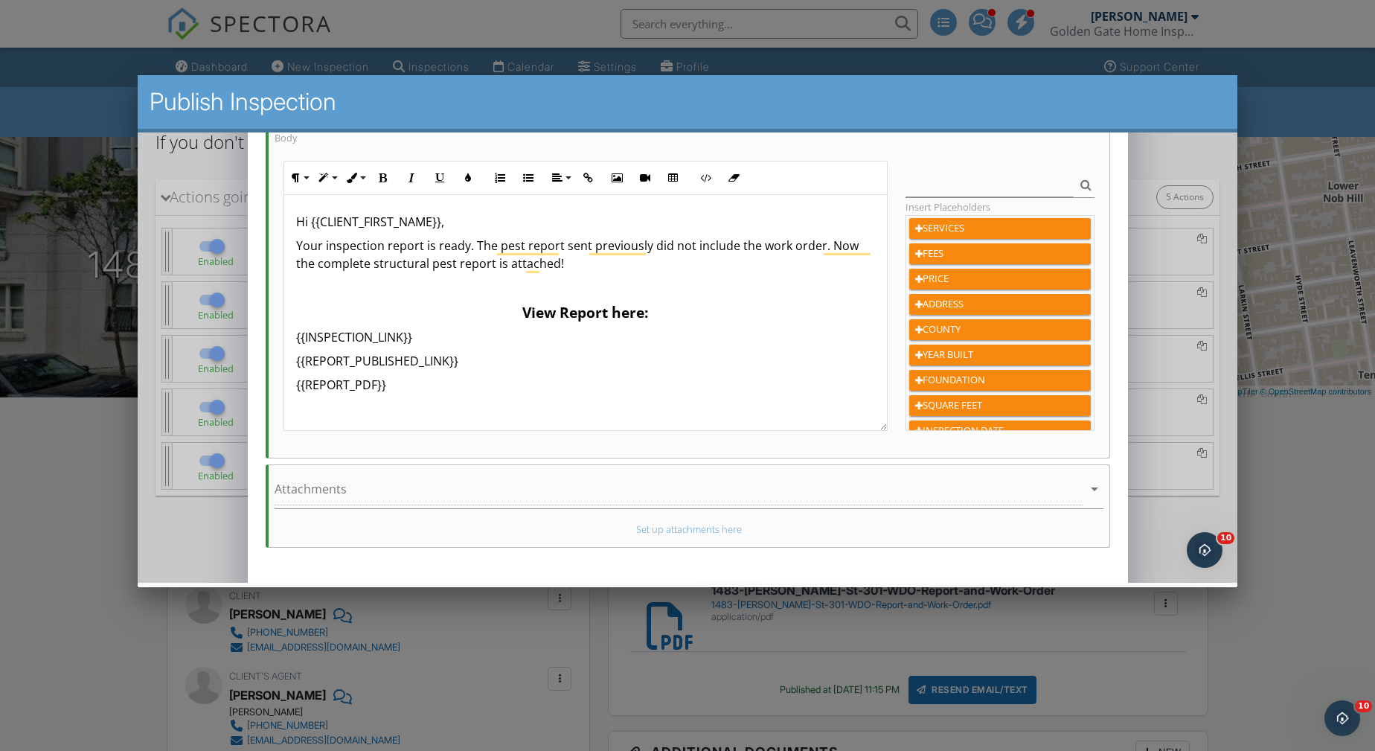
scroll to position [329, 0]
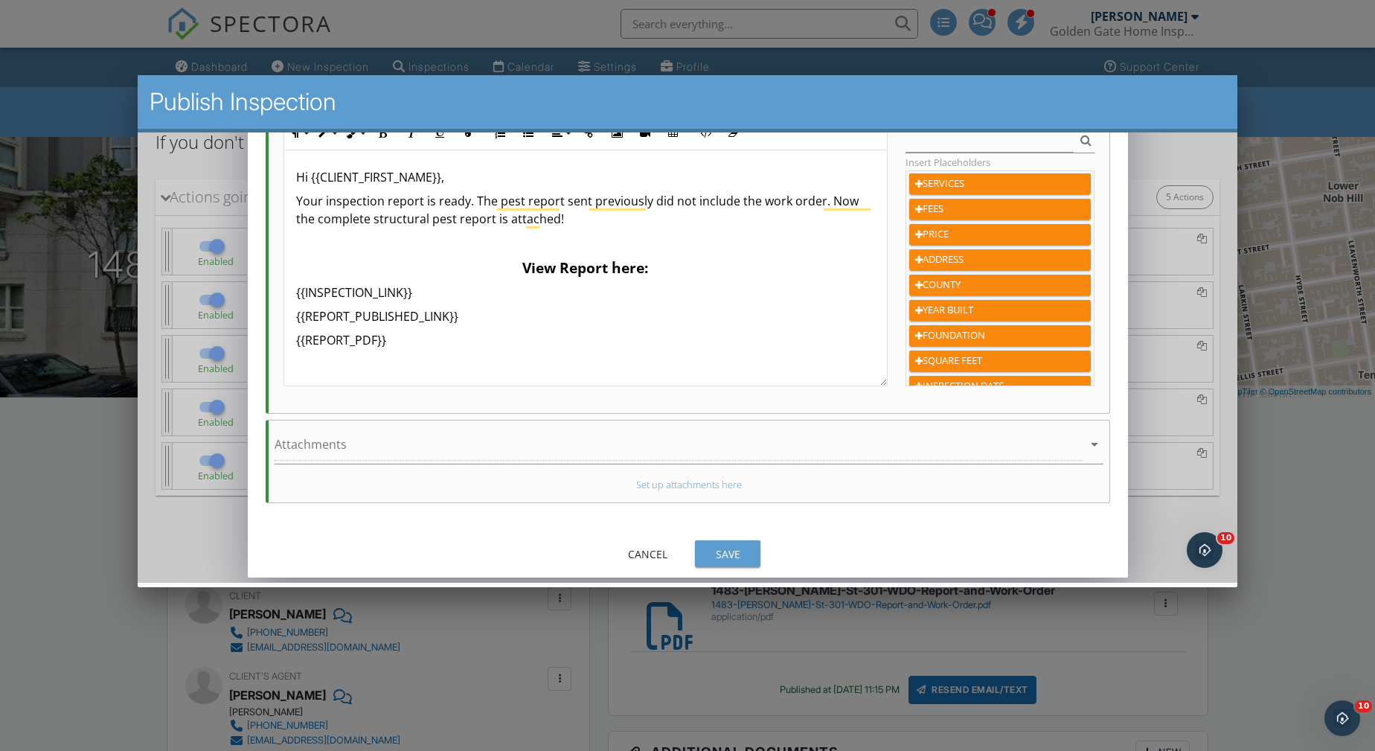
click at [736, 545] on div "Save" at bounding box center [727, 553] width 42 height 16
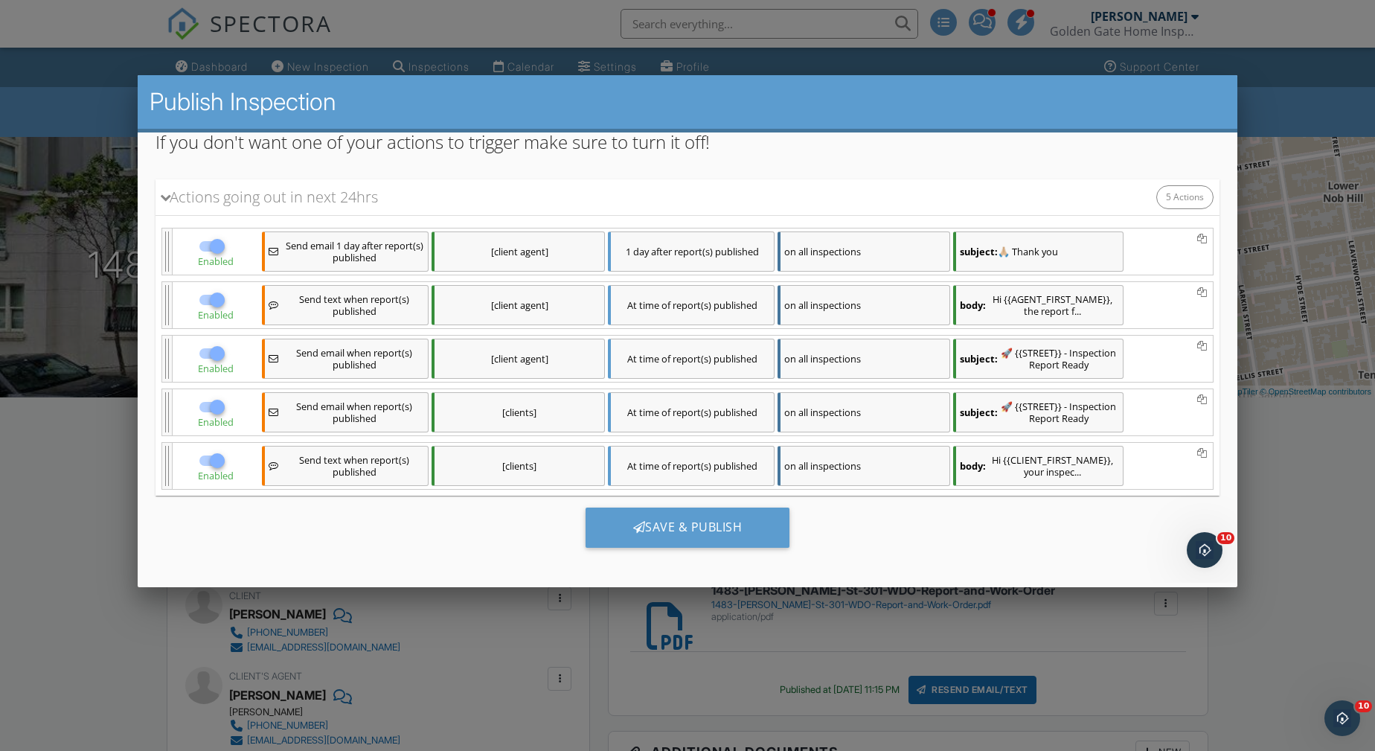
click at [821, 457] on div "on all inspections" at bounding box center [863, 465] width 173 height 40
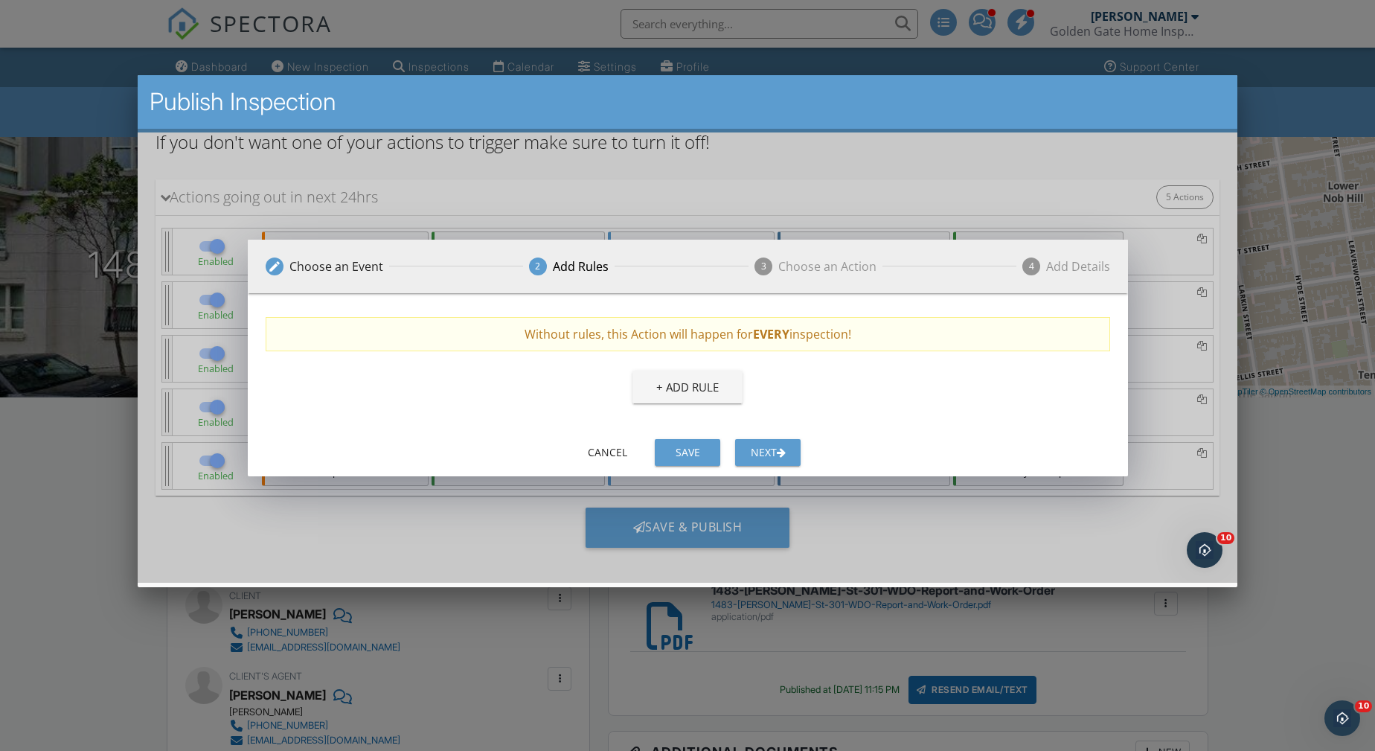
click at [827, 389] on div "+ Add Rule" at bounding box center [687, 386] width 844 height 42
click at [617, 452] on div "Cancel" at bounding box center [606, 451] width 42 height 16
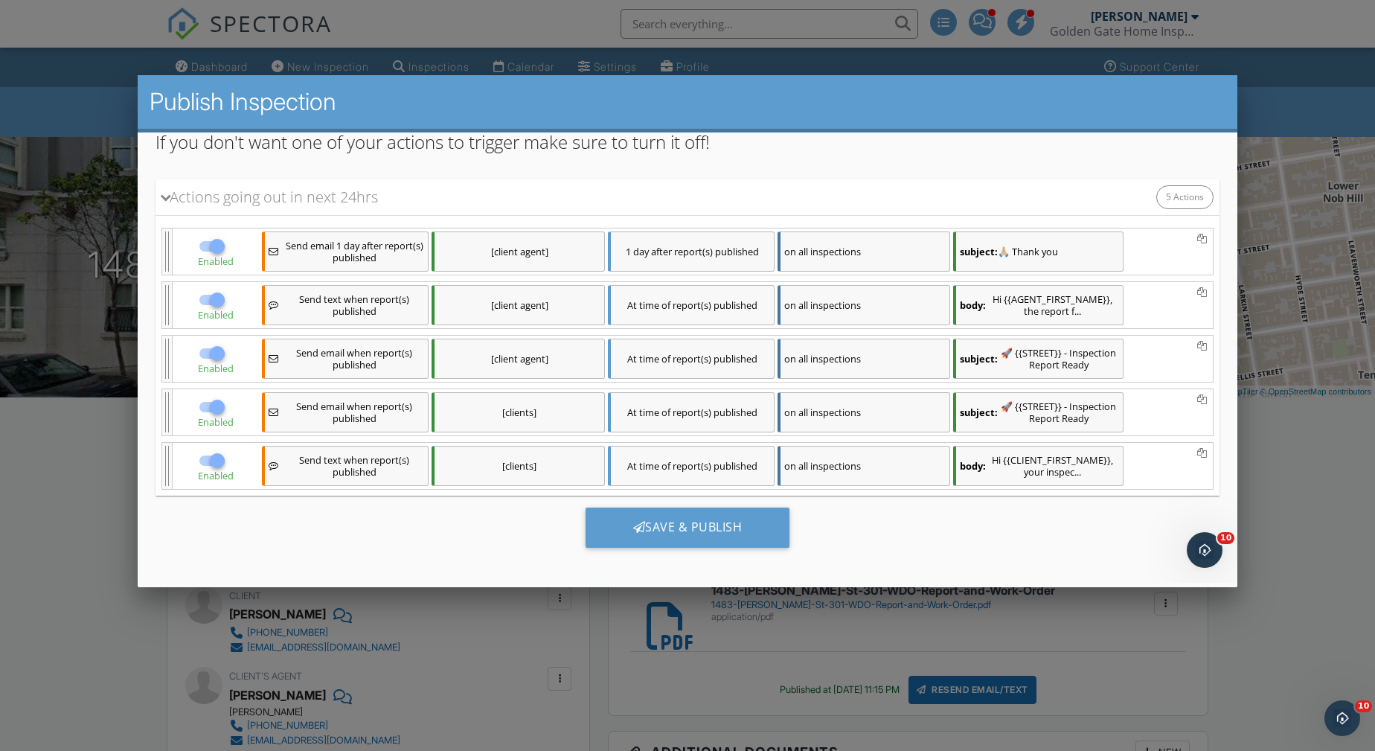
click at [1034, 460] on div "body: Hi {{CLIENT_FIRST_NAME}}, your inspec..." at bounding box center [1037, 465] width 170 height 40
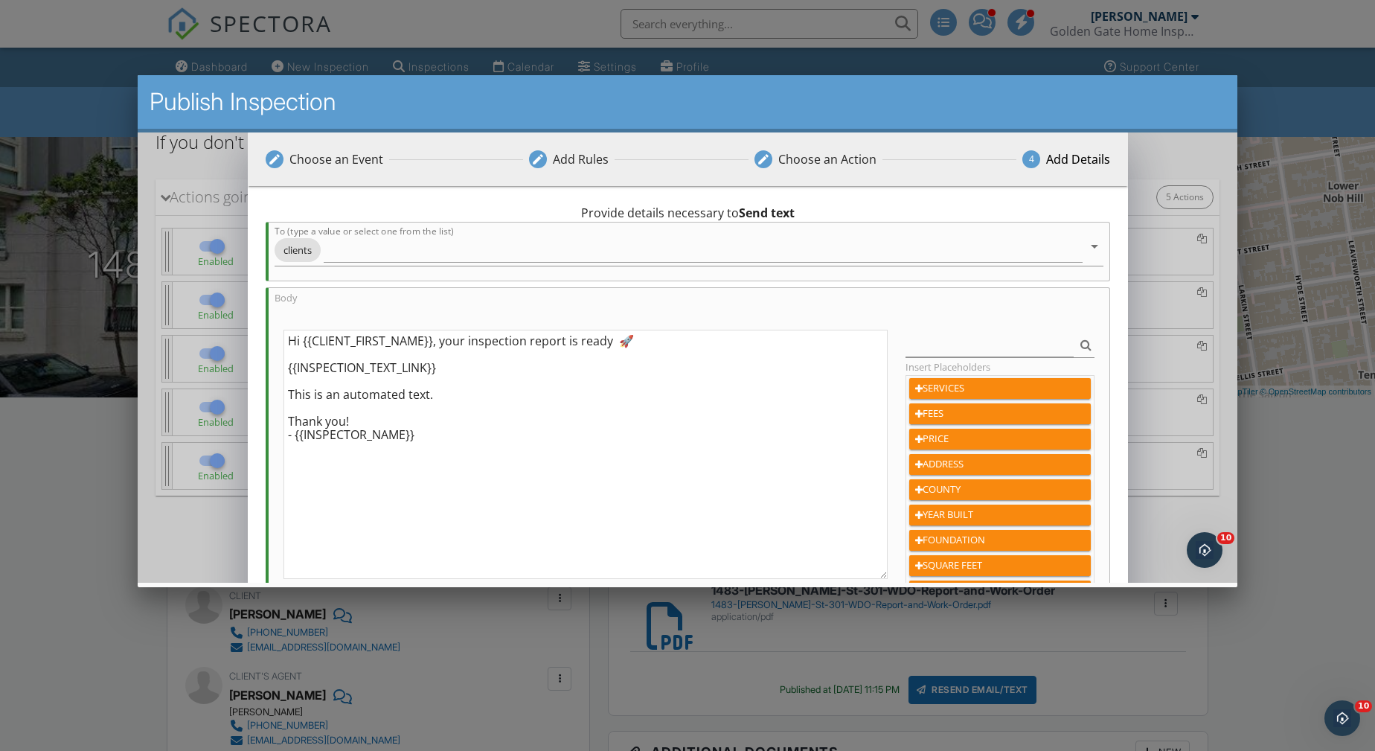
click at [610, 336] on textarea "Hi {{CLIENT_FIRST_NAME}}, your inspection report is ready 🚀 {{INSPECTION_TEXT_L…" at bounding box center [585, 453] width 604 height 249
paste textarea "The pest report sent previously did not include the work order. Now the complet…"
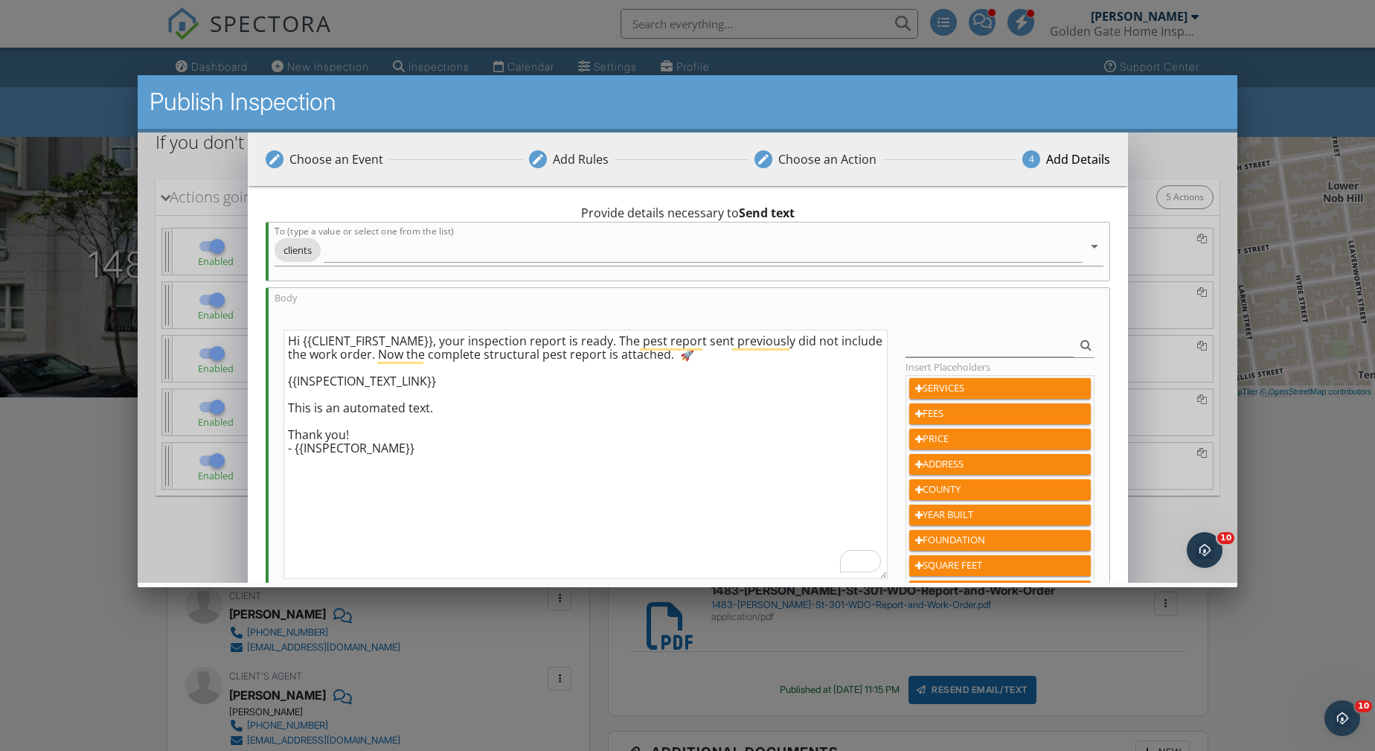
scroll to position [128, 0]
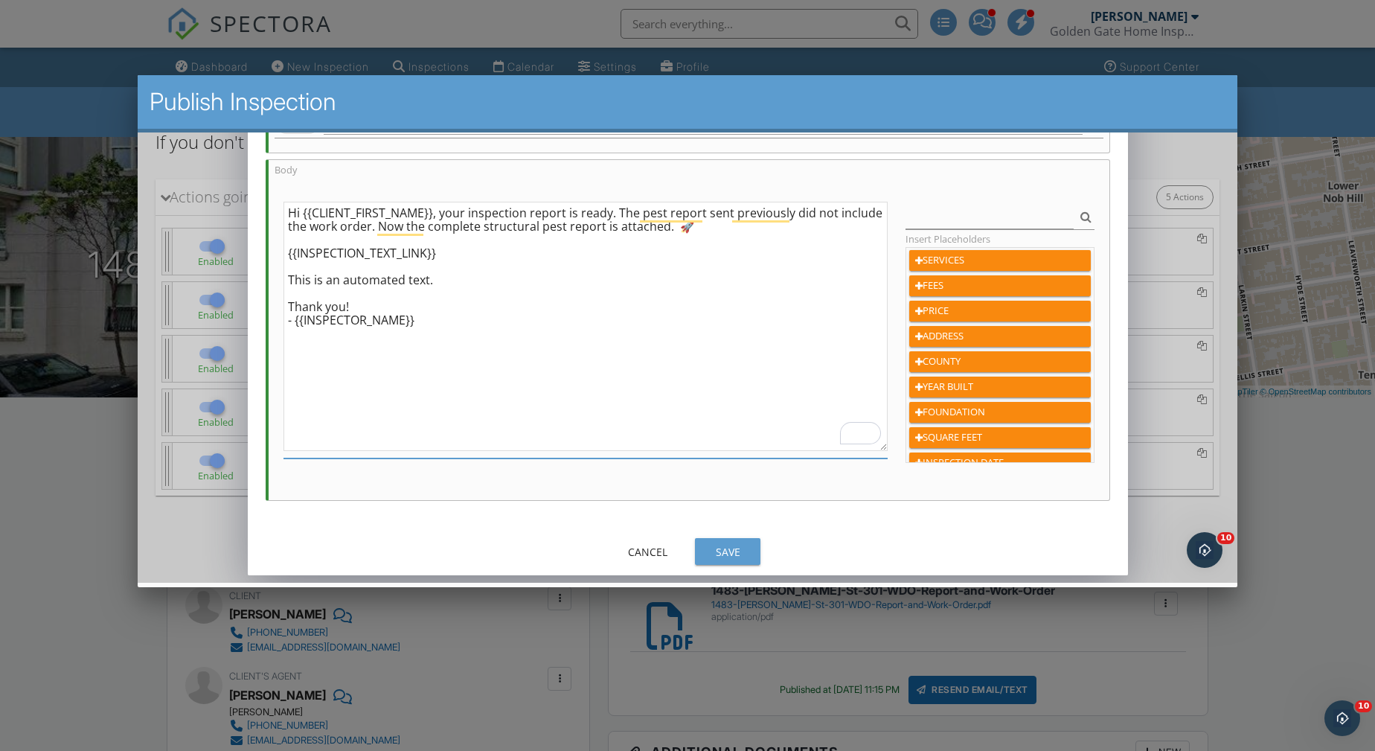
type textarea "Hi {{CLIENT_FIRST_NAME}}, your inspection report is ready. The pest report sent…"
click at [721, 549] on div "Save" at bounding box center [727, 551] width 42 height 16
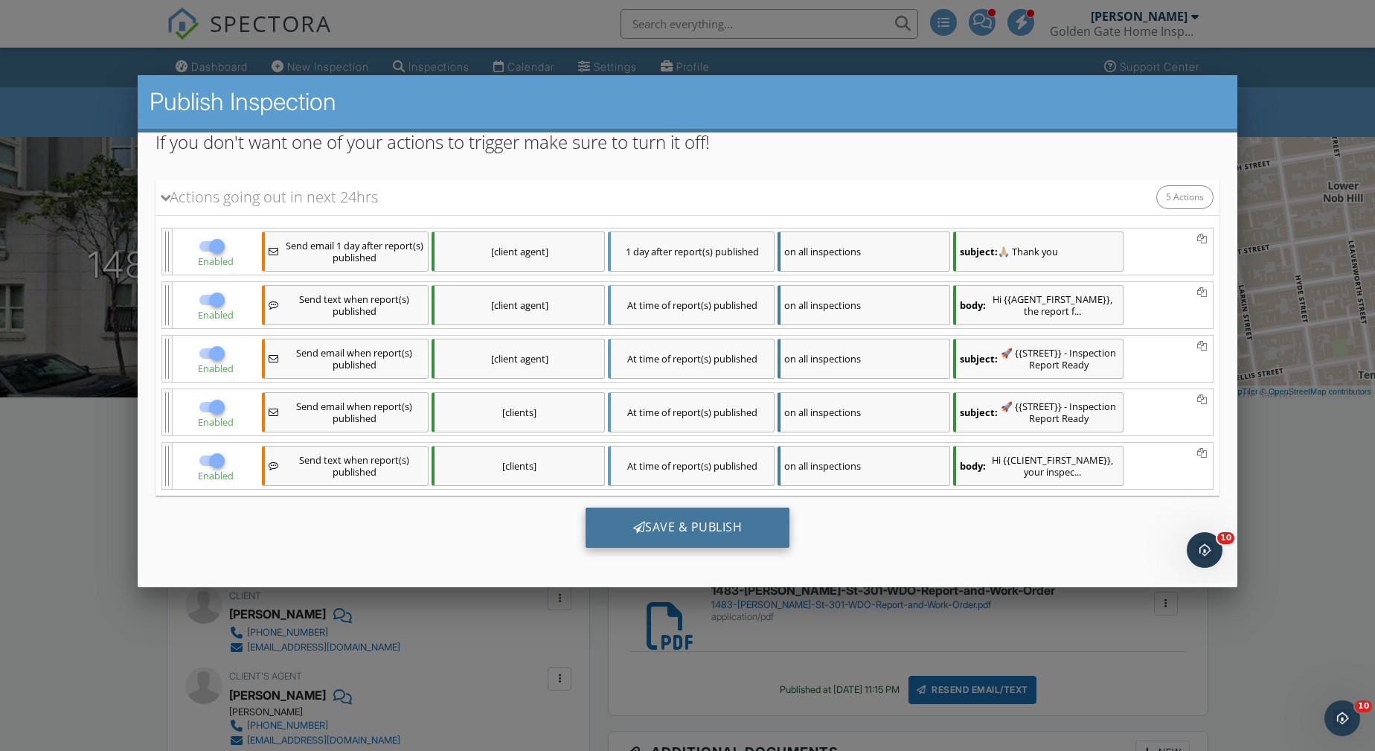
click at [710, 522] on div "Save & Publish" at bounding box center [687, 527] width 205 height 40
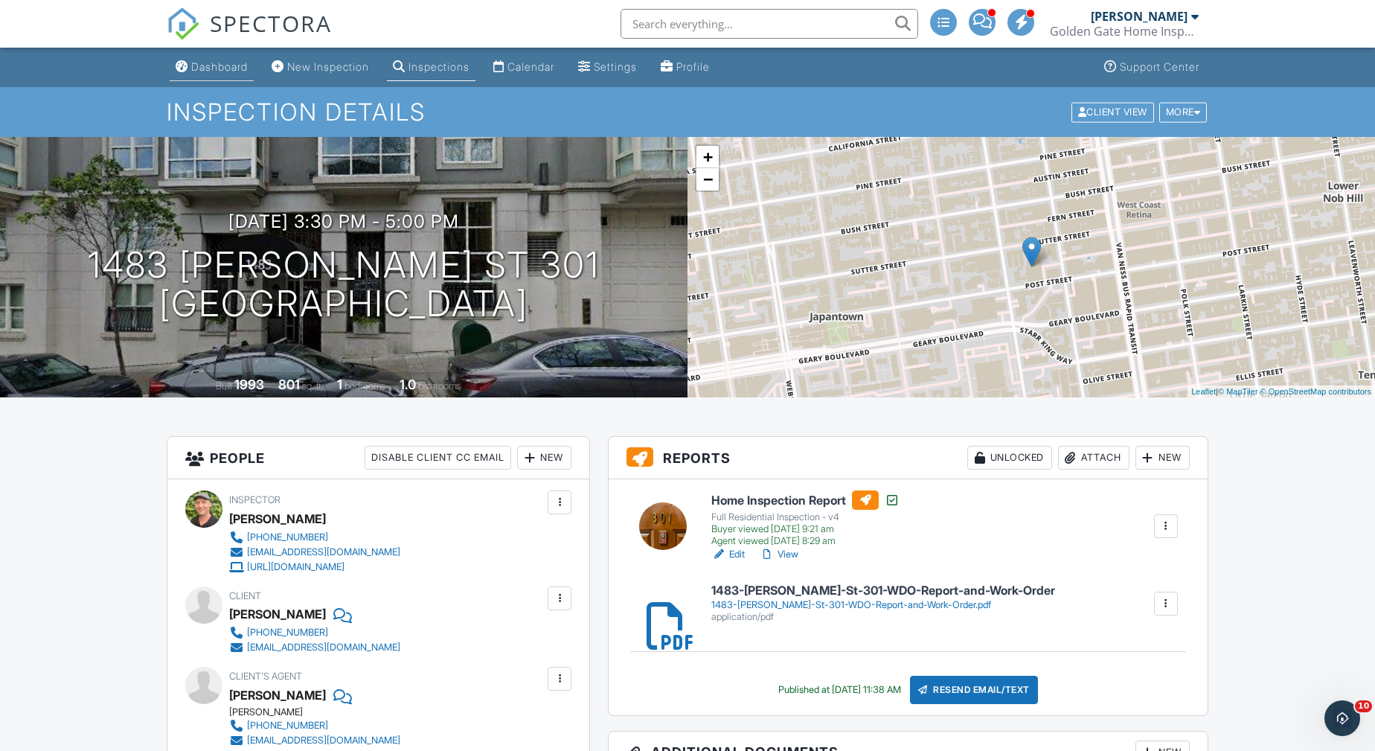
click at [219, 71] on div "Dashboard" at bounding box center [219, 66] width 57 height 13
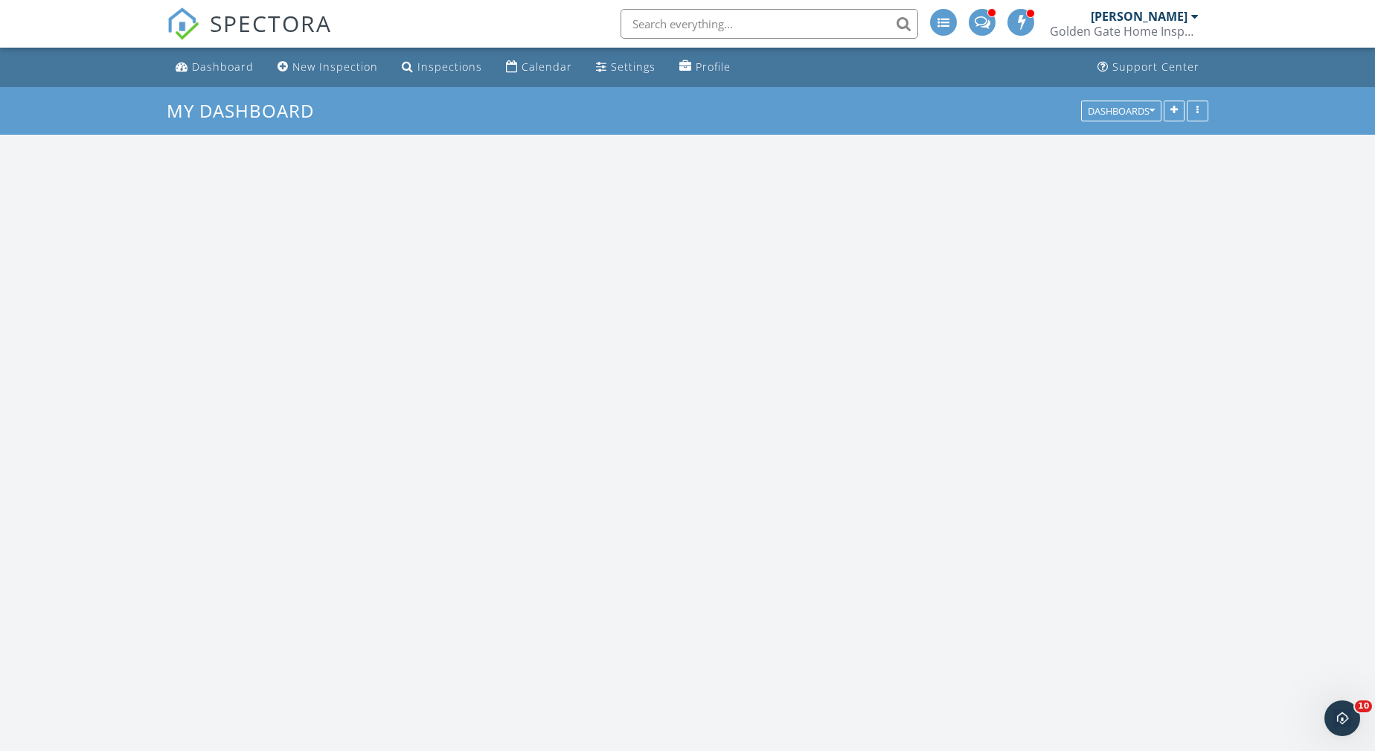
scroll to position [1205, 1375]
